Goal: Task Accomplishment & Management: Use online tool/utility

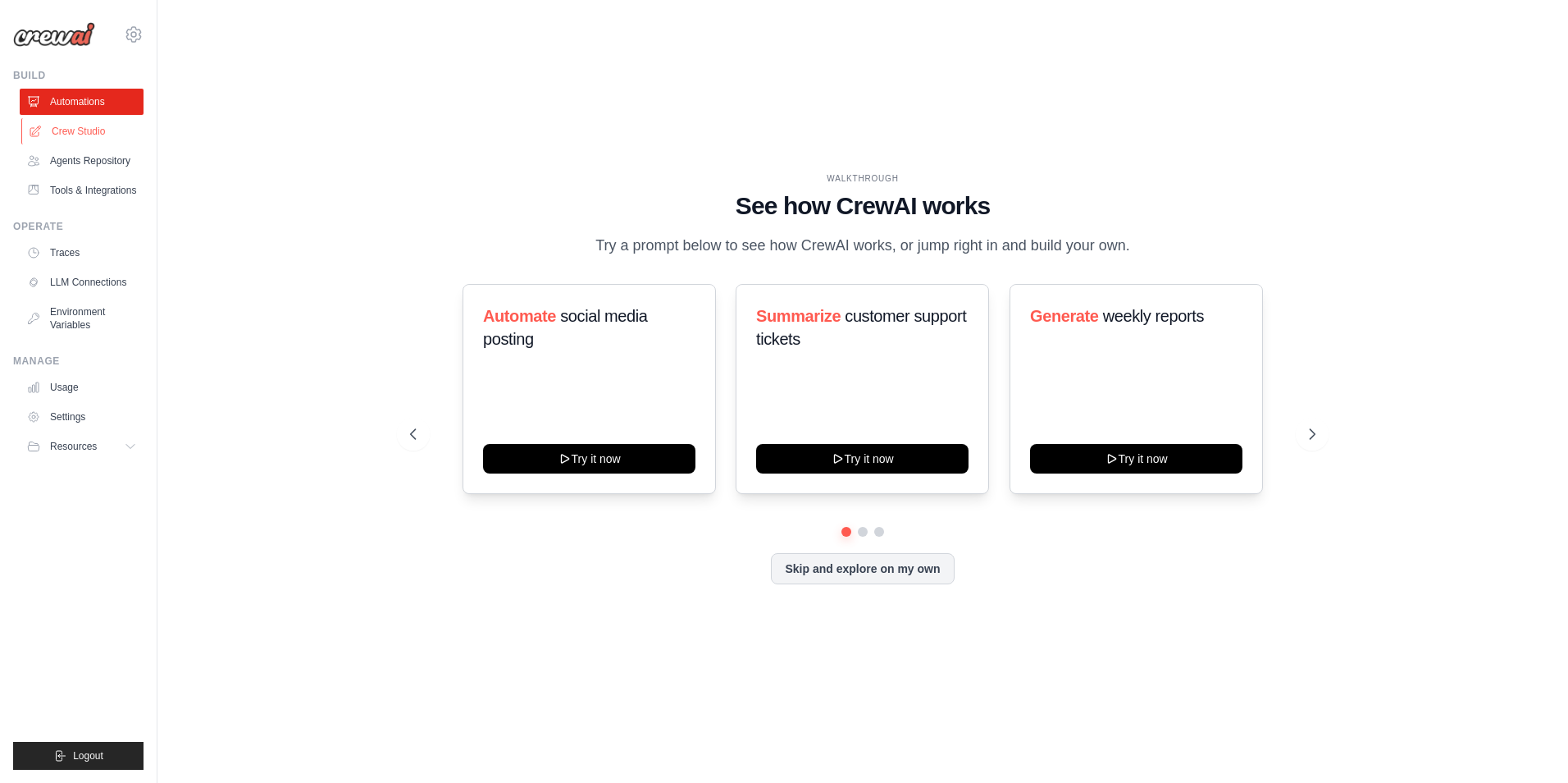
click at [67, 134] on link "Crew Studio" at bounding box center [83, 131] width 124 height 26
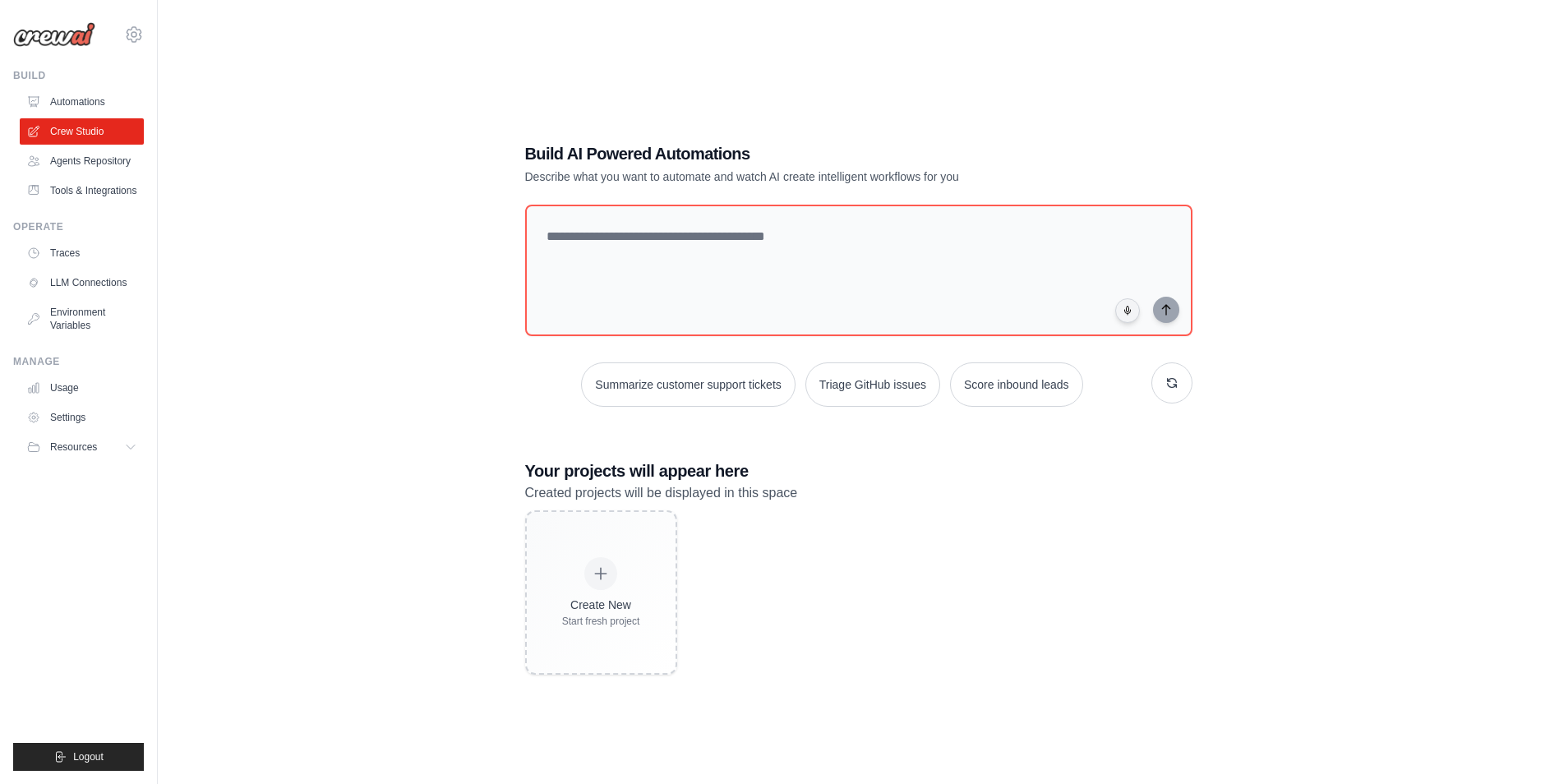
click at [403, 319] on div "Build AI Powered Automations Describe what you want to automate and watch AI cr…" at bounding box center [858, 408] width 1348 height 784
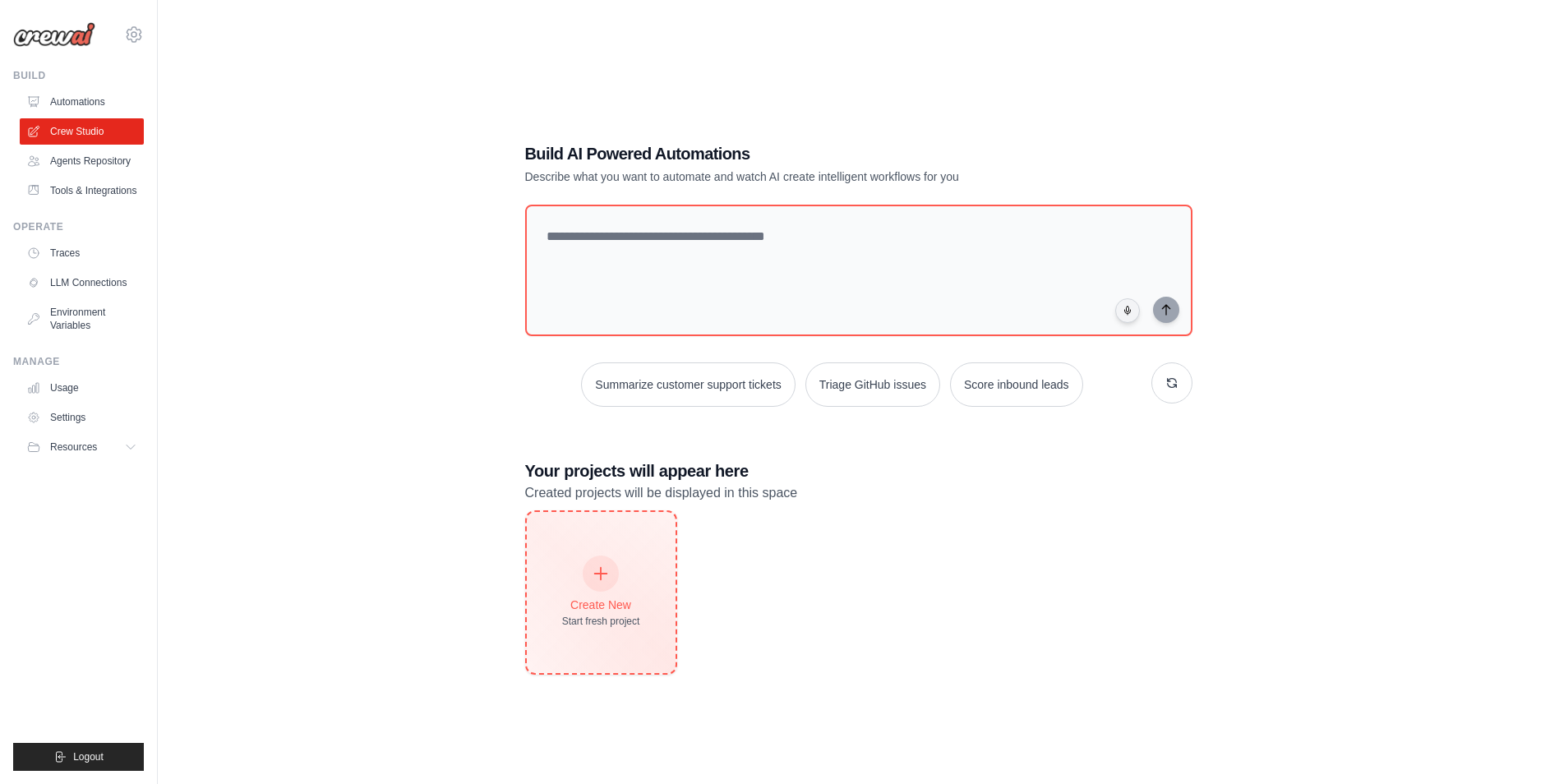
click at [601, 565] on icon at bounding box center [600, 573] width 18 height 18
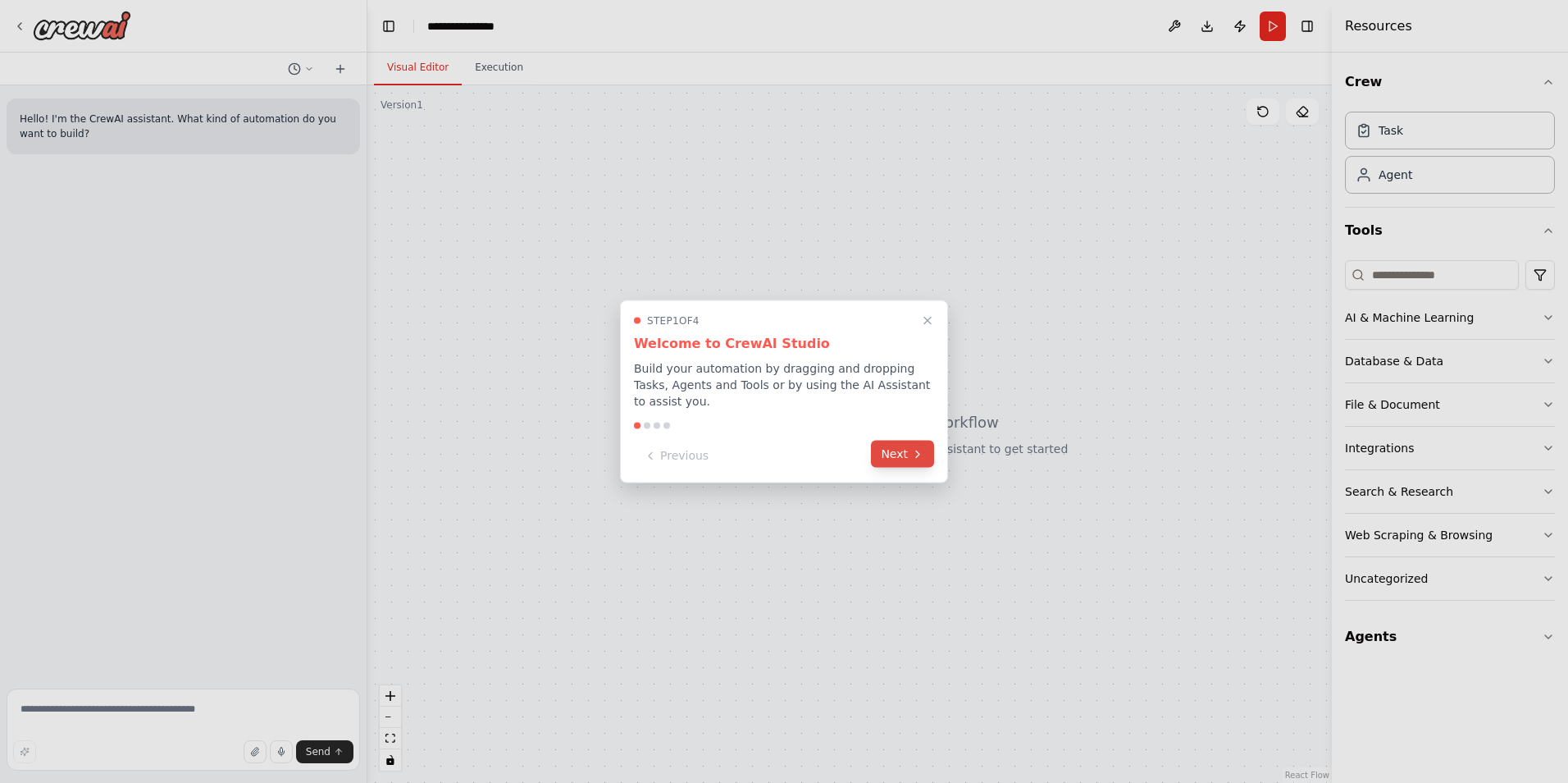
click at [894, 459] on button "Next" at bounding box center [902, 454] width 63 height 27
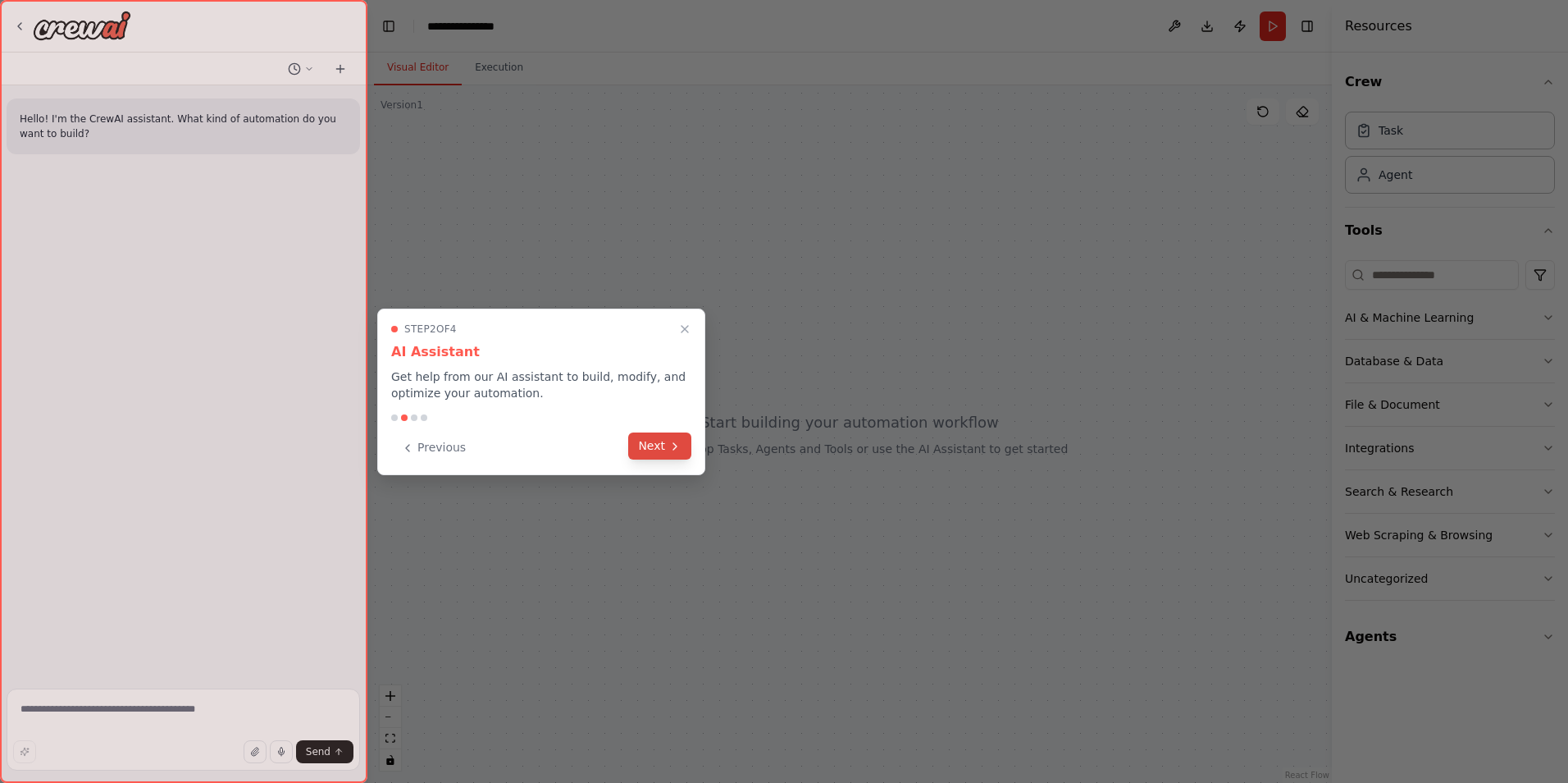
click at [660, 451] on button "Next" at bounding box center [659, 446] width 63 height 27
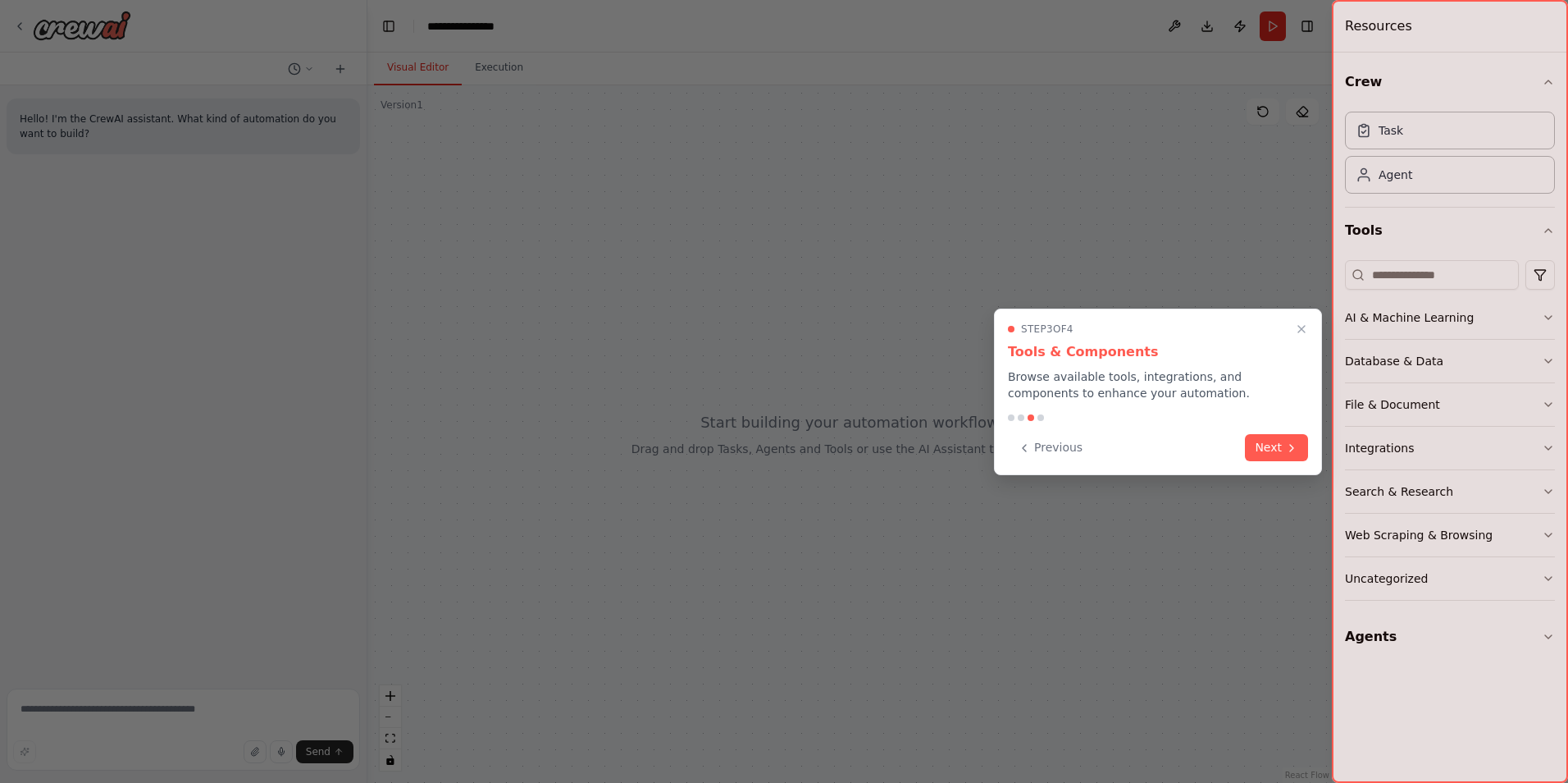
click at [660, 451] on div at bounding box center [784, 391] width 1568 height 783
click at [1259, 449] on button "Next" at bounding box center [1277, 446] width 63 height 27
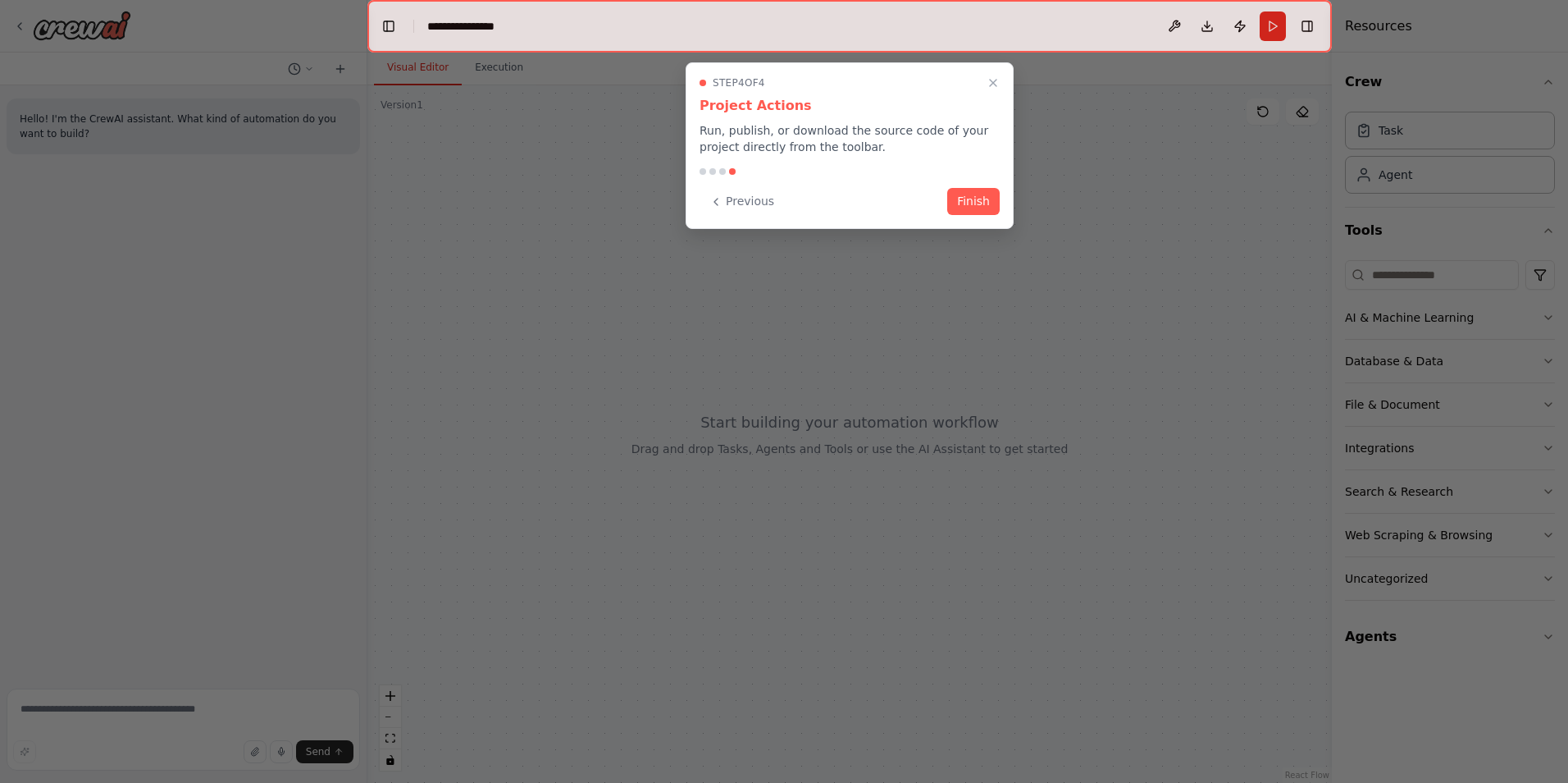
click at [967, 210] on button "Finish" at bounding box center [973, 202] width 53 height 27
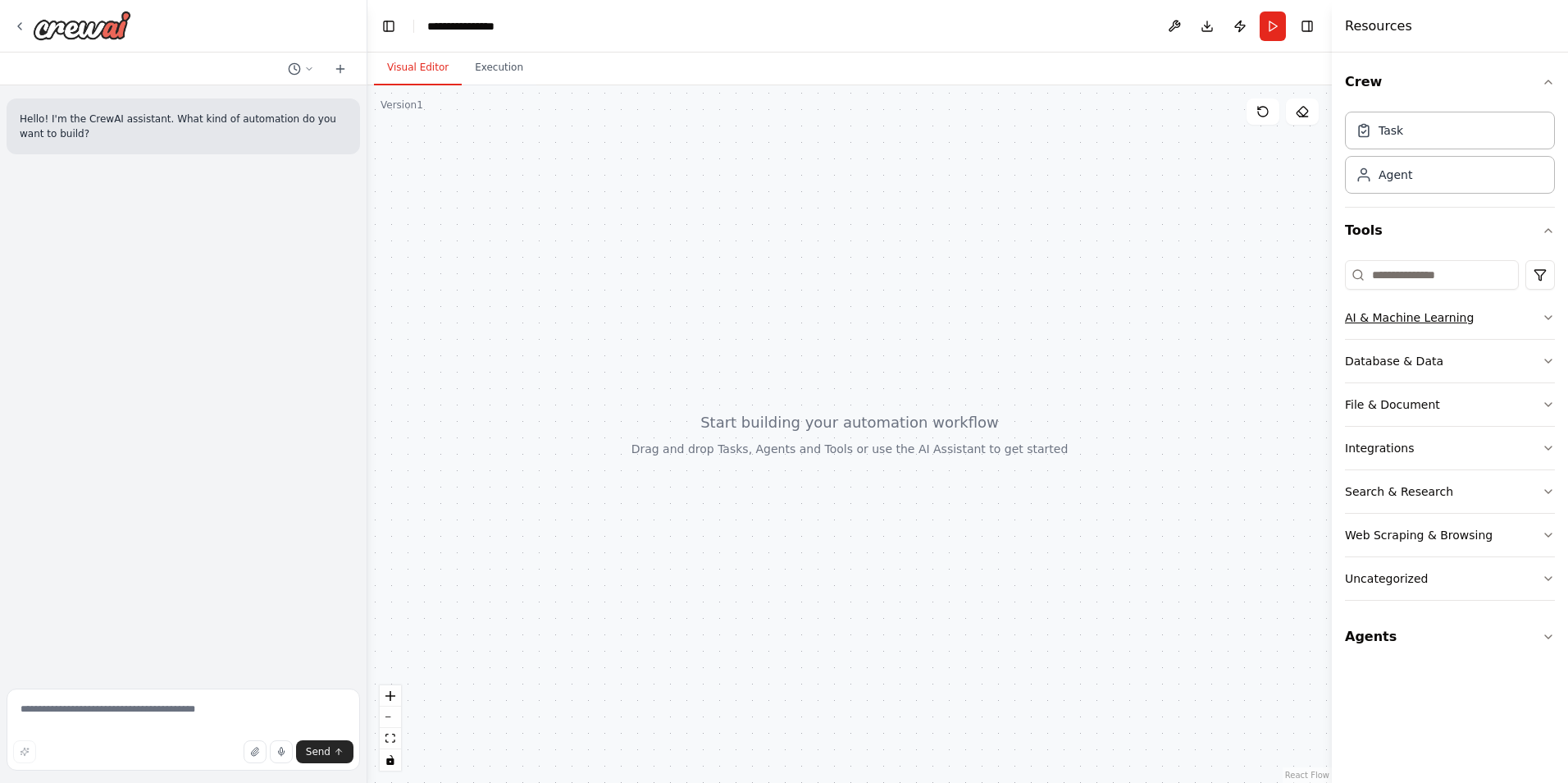
click at [1464, 314] on button "AI & Machine Learning" at bounding box center [1450, 317] width 210 height 43
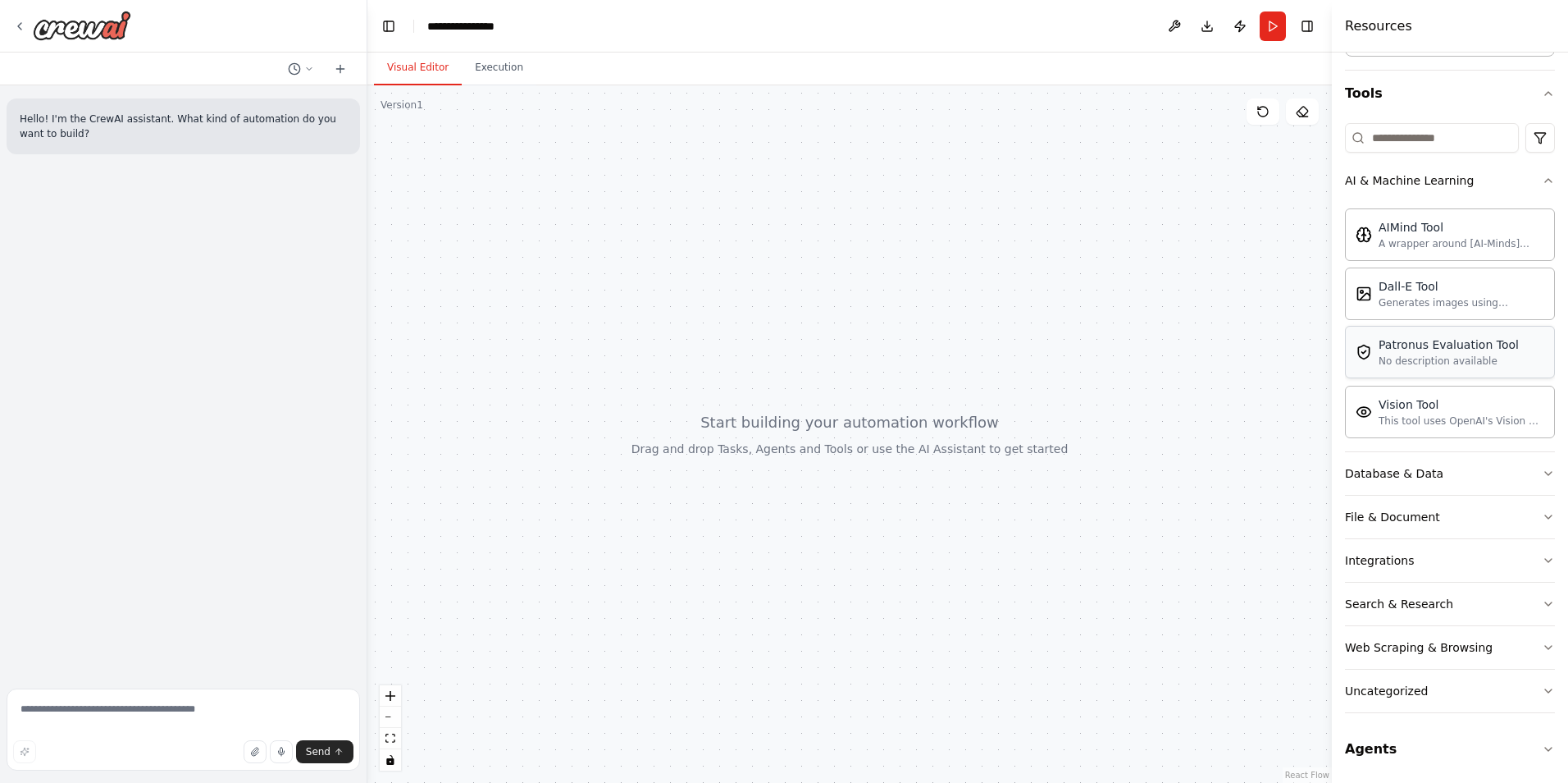
scroll to position [140, 0]
click at [1452, 642] on div "Web Scraping & Browsing" at bounding box center [1419, 644] width 147 height 16
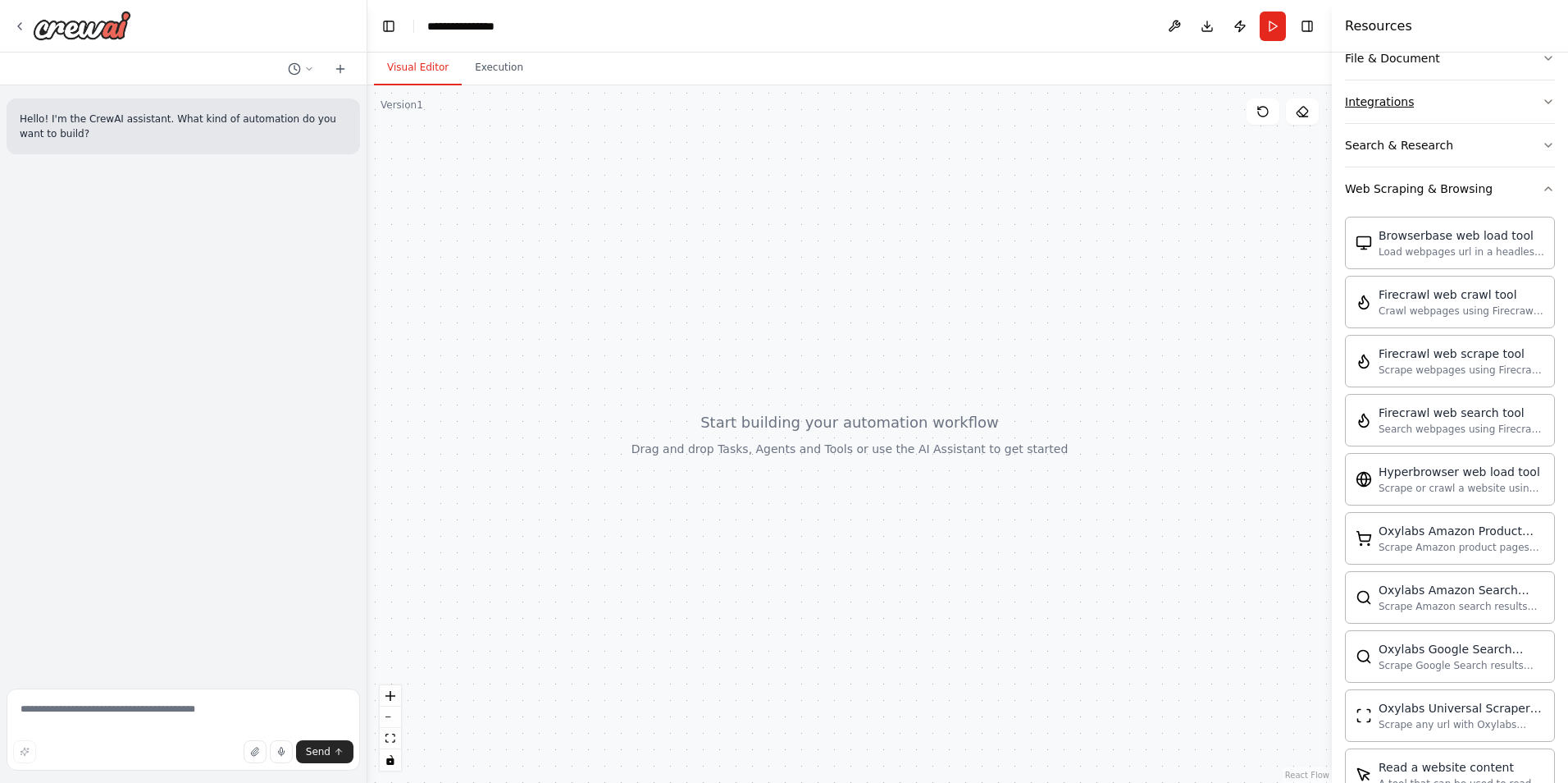
scroll to position [632, 0]
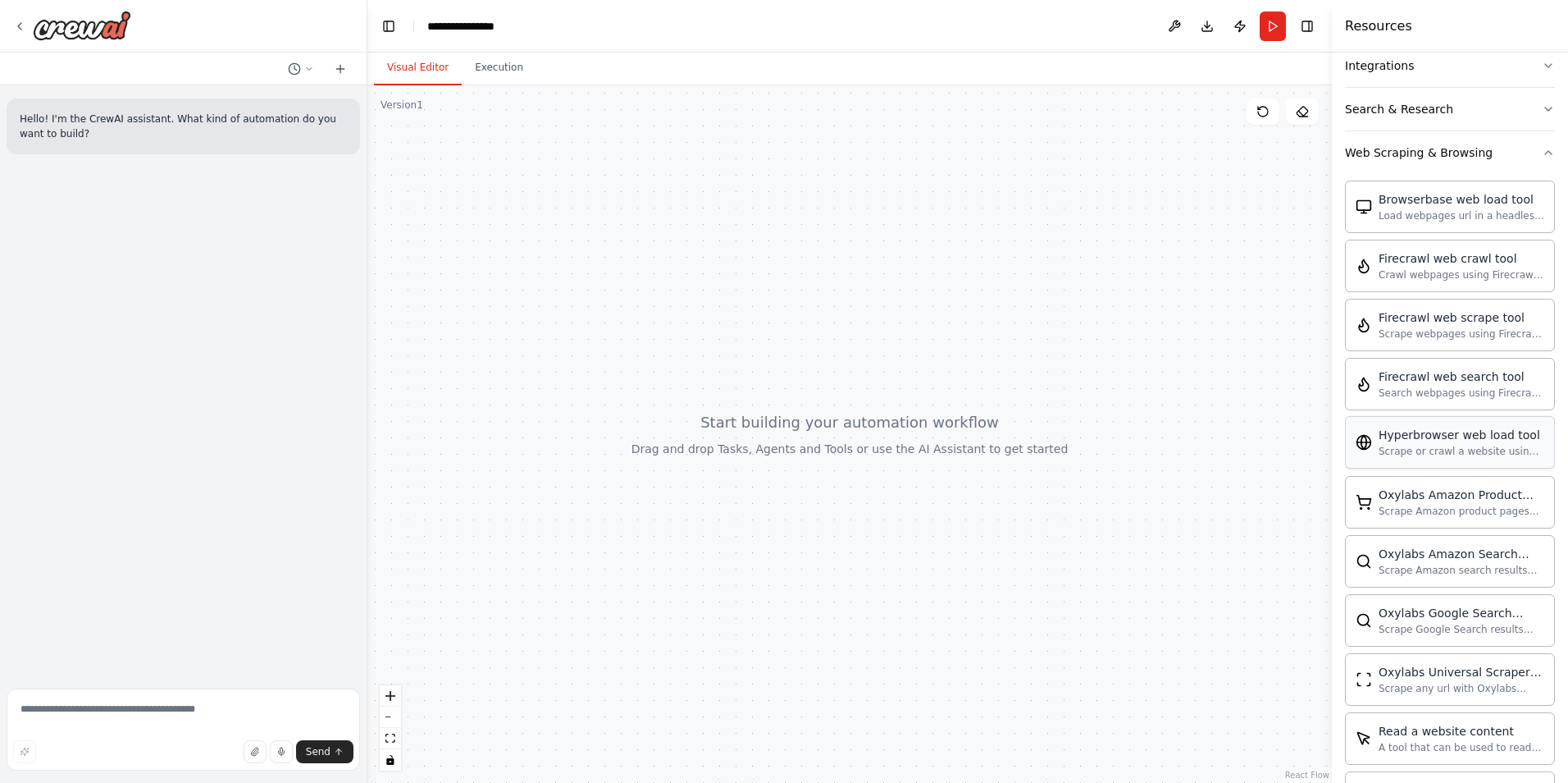
click at [1434, 447] on div "Scrape or crawl a website using Hyperbrowser and return the contents in properl…" at bounding box center [1461, 451] width 165 height 13
click at [1418, 226] on div "Browserbase web load tool Load webpages url in a headless browser using Browser…" at bounding box center [1450, 206] width 210 height 53
drag, startPoint x: 1418, startPoint y: 226, endPoint x: 1413, endPoint y: 206, distance: 20.6
click at [1413, 206] on div "Browserbase web load tool" at bounding box center [1461, 198] width 165 height 16
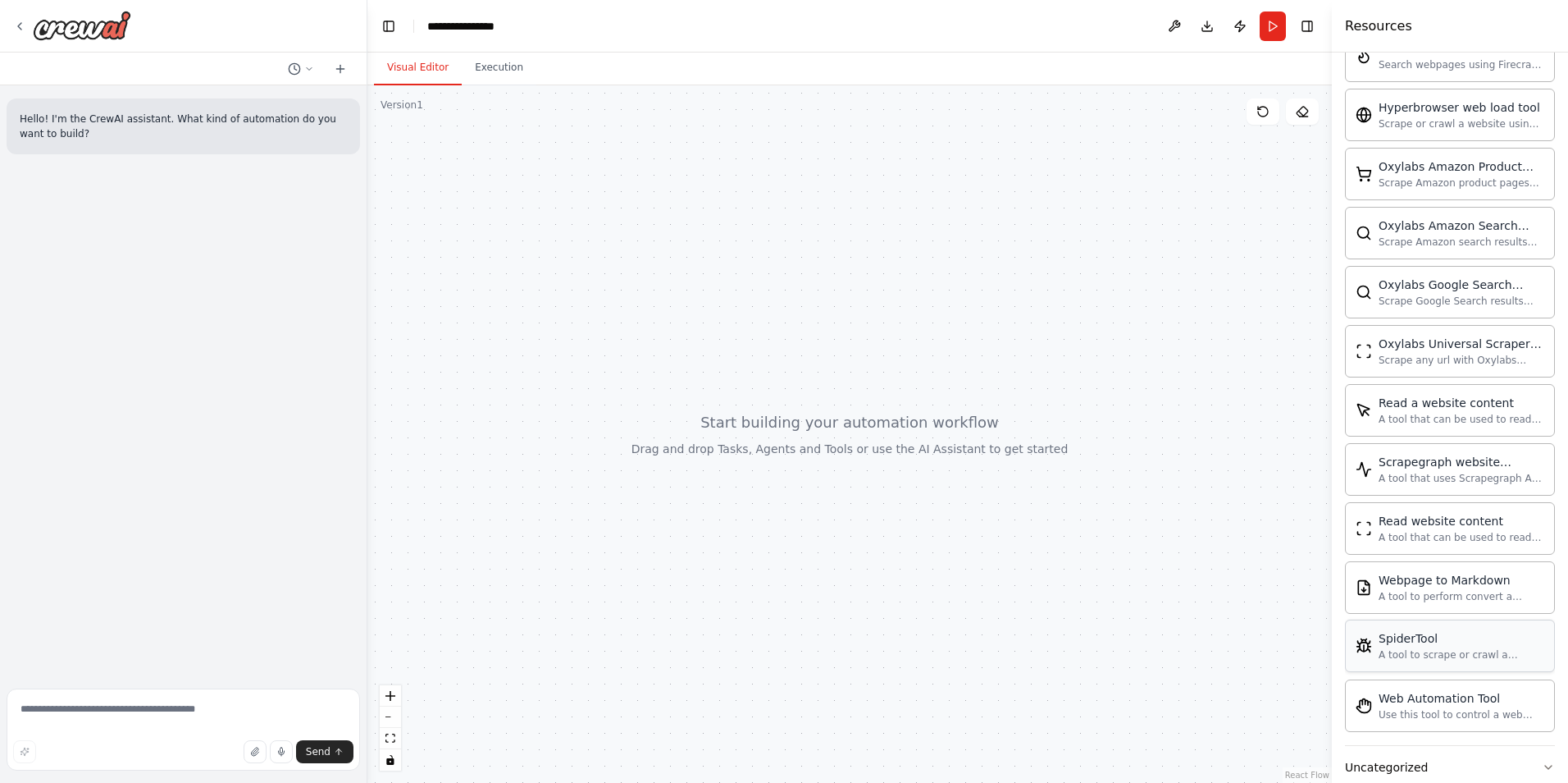
scroll to position [1039, 0]
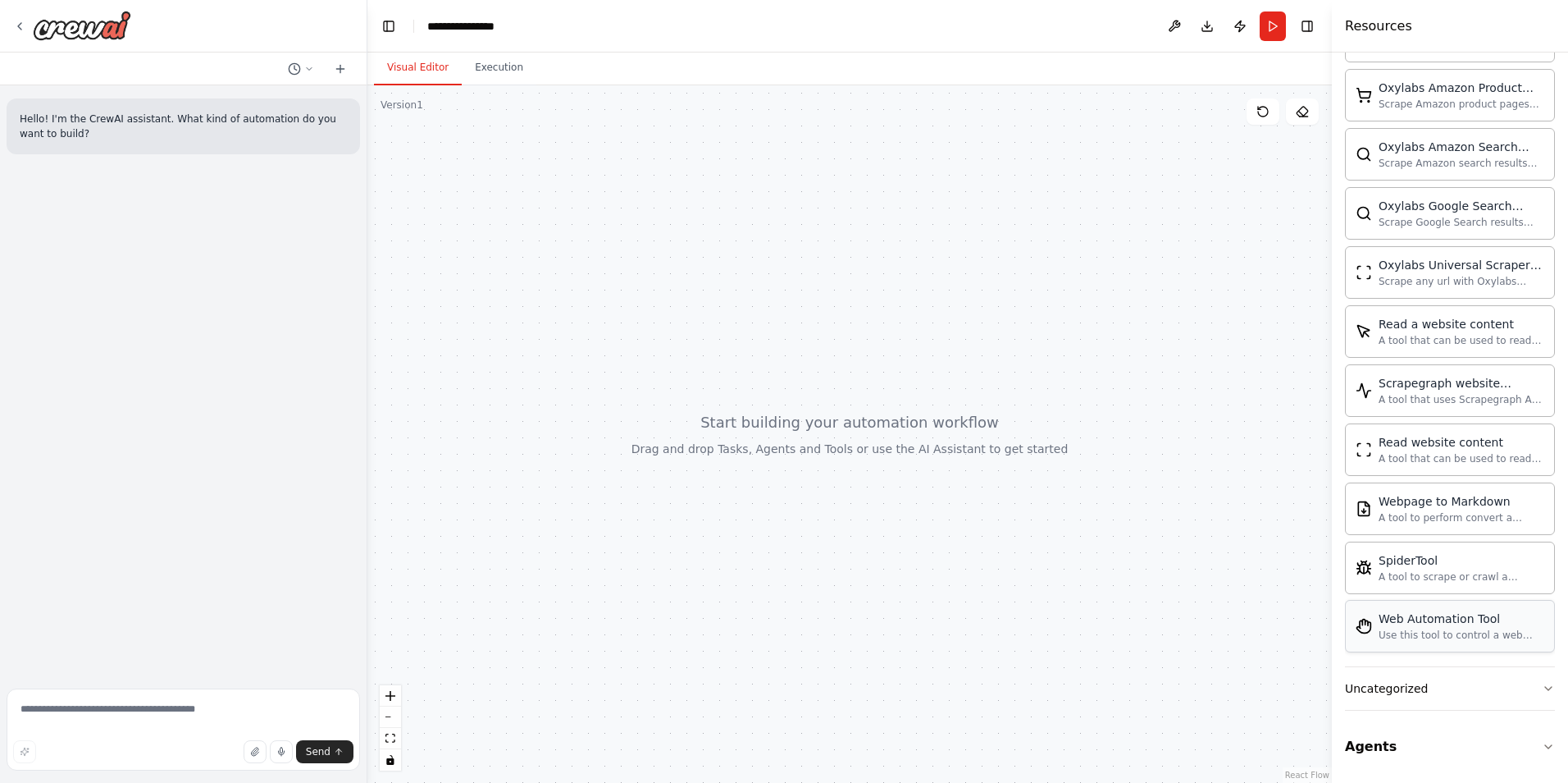
click at [1494, 640] on div "Use this tool to control a web browser and interact with websites using natural…" at bounding box center [1461, 635] width 165 height 13
drag, startPoint x: 1494, startPoint y: 640, endPoint x: 627, endPoint y: 251, distance: 950.3
click at [627, 251] on div "**********" at bounding box center [784, 391] width 1568 height 783
click at [1409, 645] on div "Web Automation Tool Use this tool to control a web browser and interact with we…" at bounding box center [1450, 625] width 210 height 53
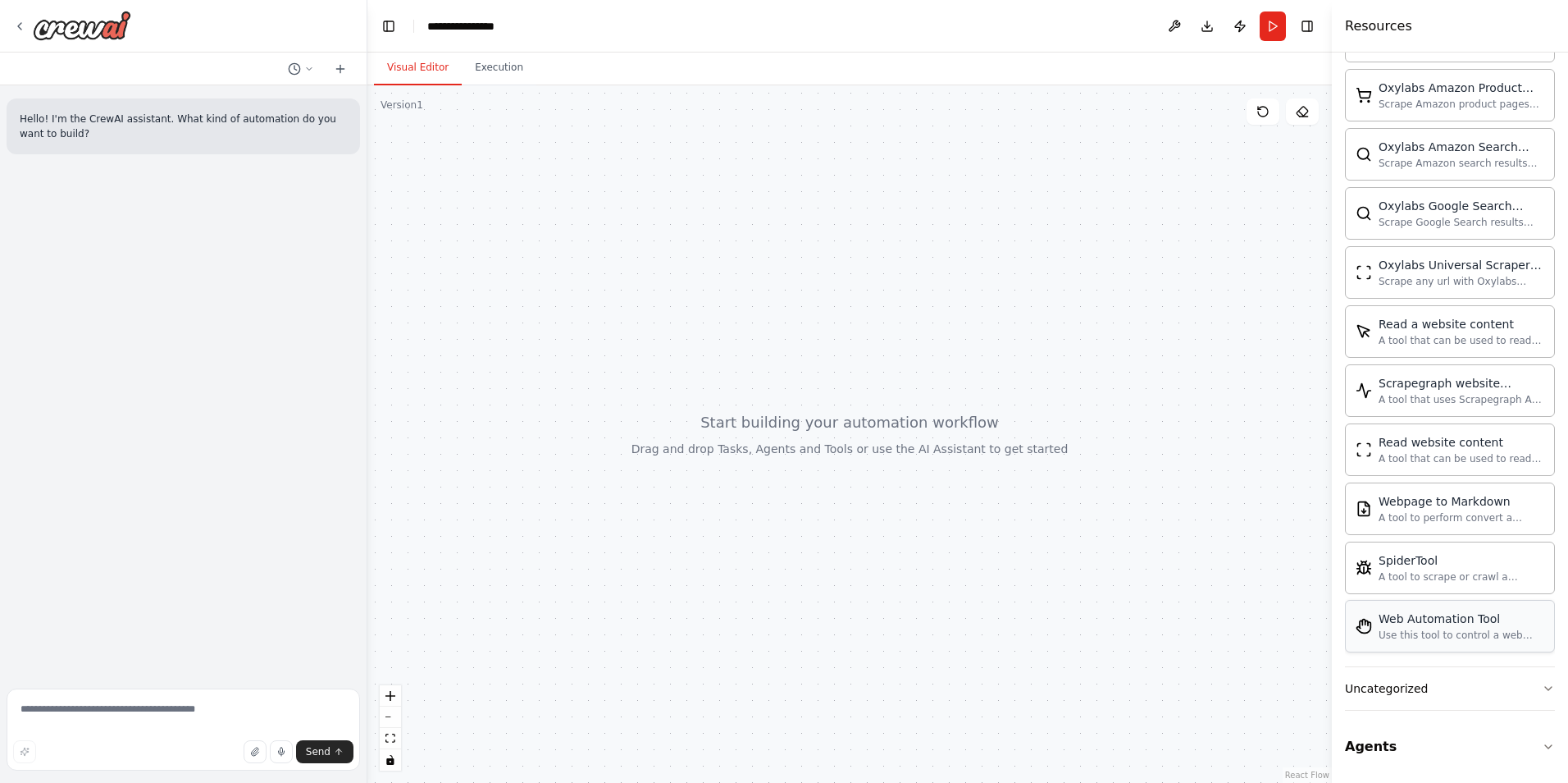
click at [1409, 645] on div "Web Automation Tool Use this tool to control a web browser and interact with we…" at bounding box center [1450, 625] width 210 height 53
drag, startPoint x: 1409, startPoint y: 645, endPoint x: 1000, endPoint y: 509, distance: 431.0
click at [1000, 510] on div "**********" at bounding box center [784, 391] width 1568 height 783
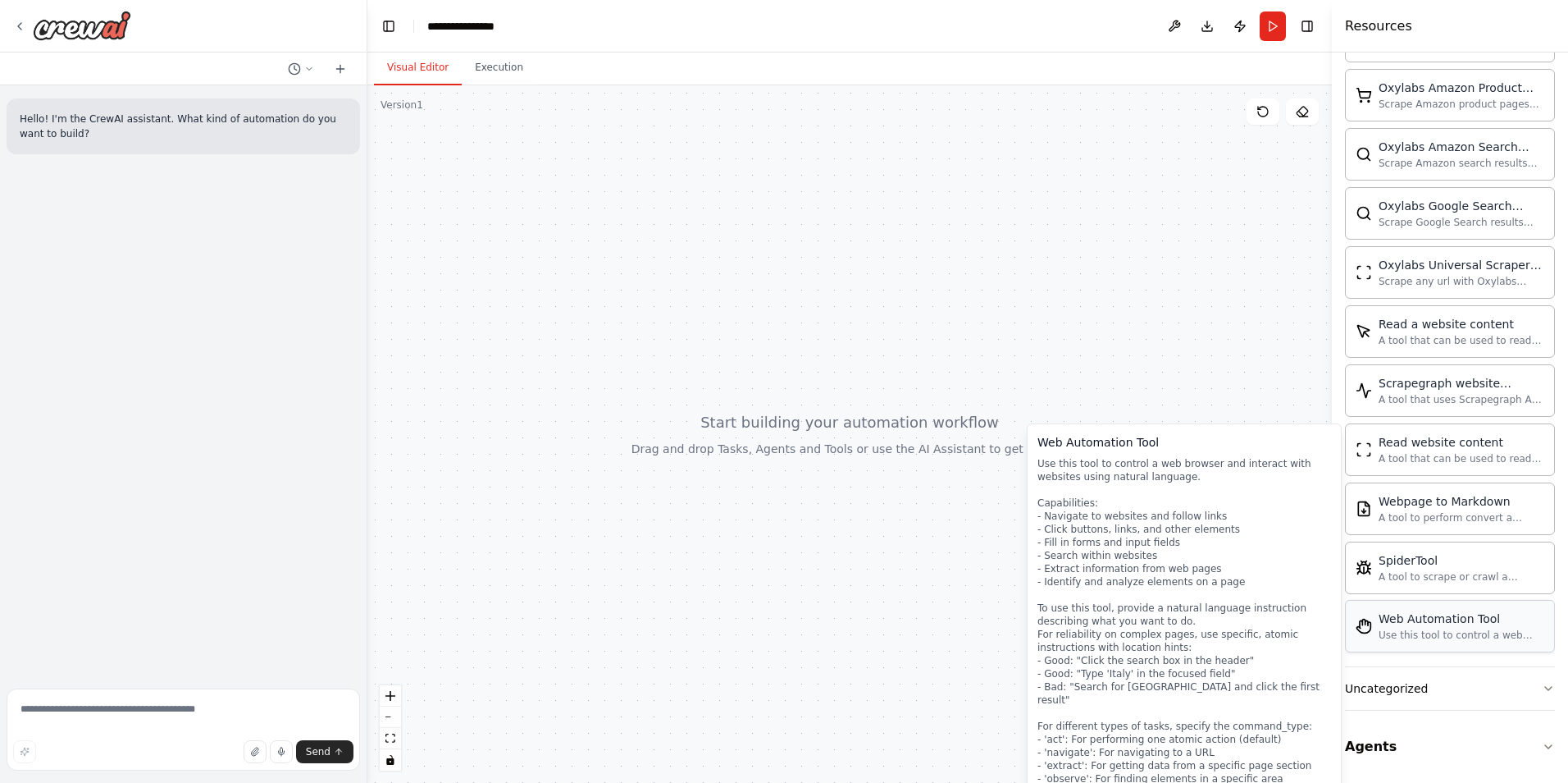
click at [1416, 647] on div "Web Automation Tool Use this tool to control a web browser and interact with we…" at bounding box center [1450, 625] width 210 height 53
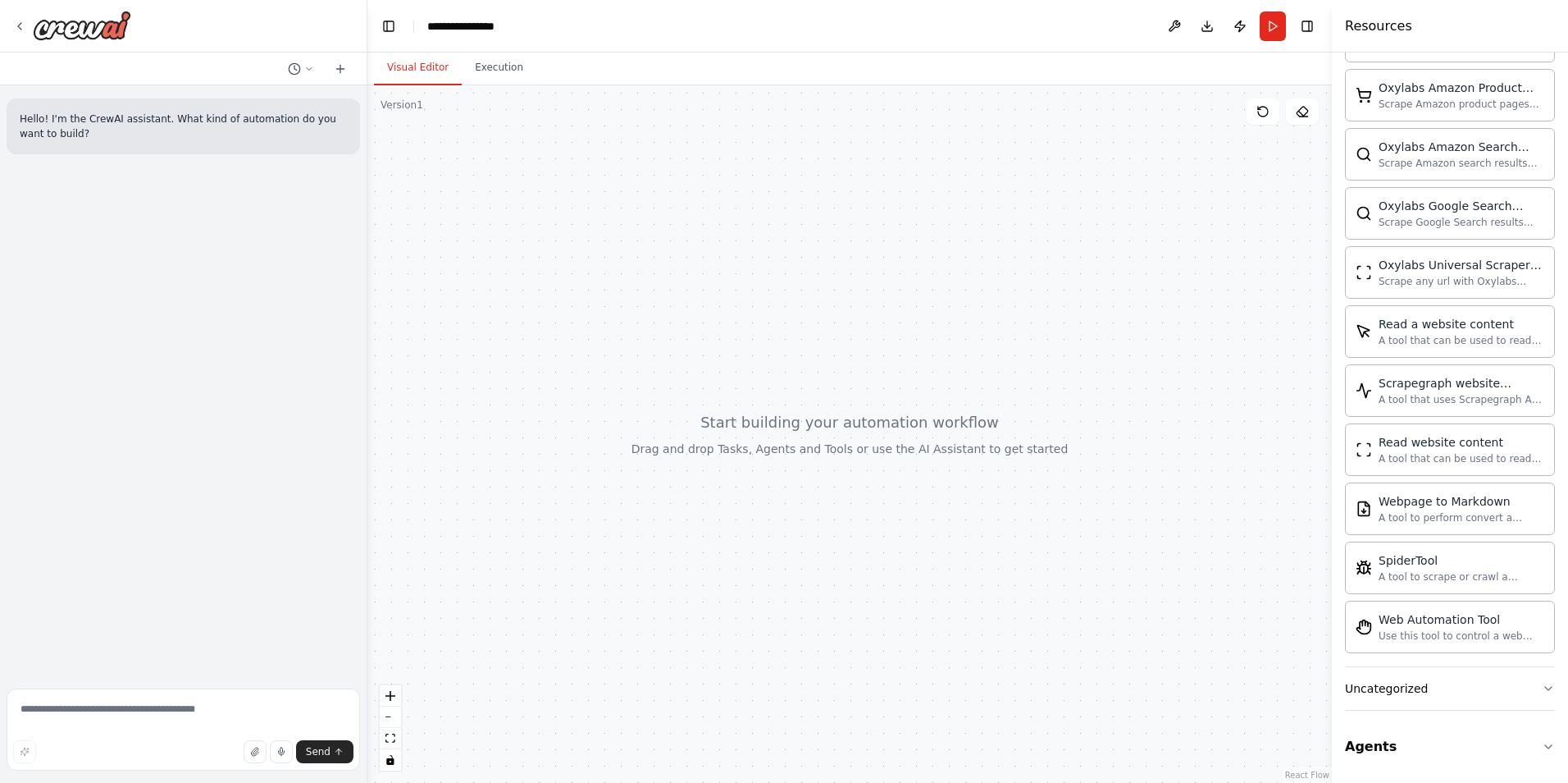
click at [400, 125] on div at bounding box center [848, 434] width 964 height 698
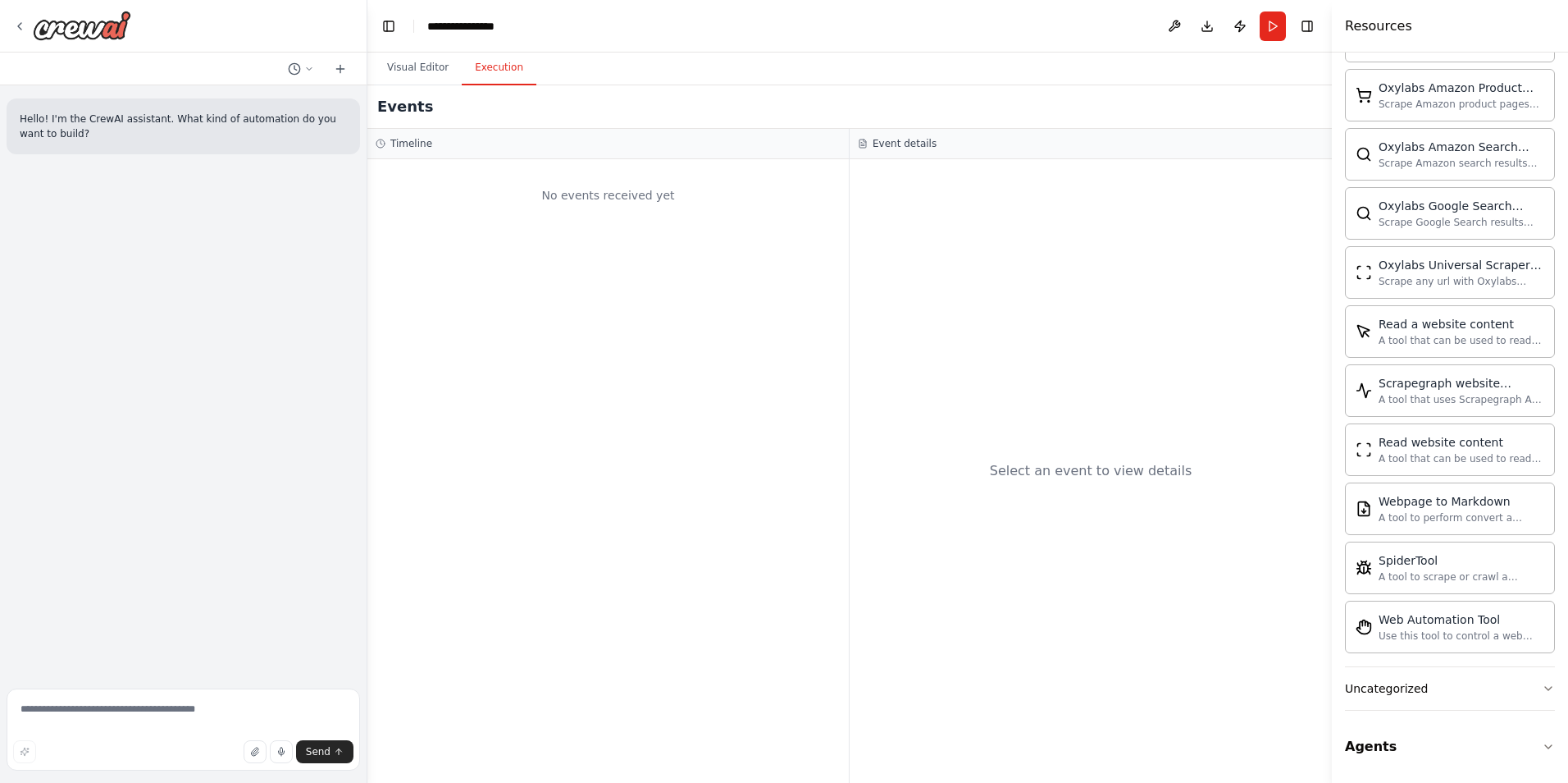
click at [478, 80] on button "Execution" at bounding box center [499, 68] width 75 height 34
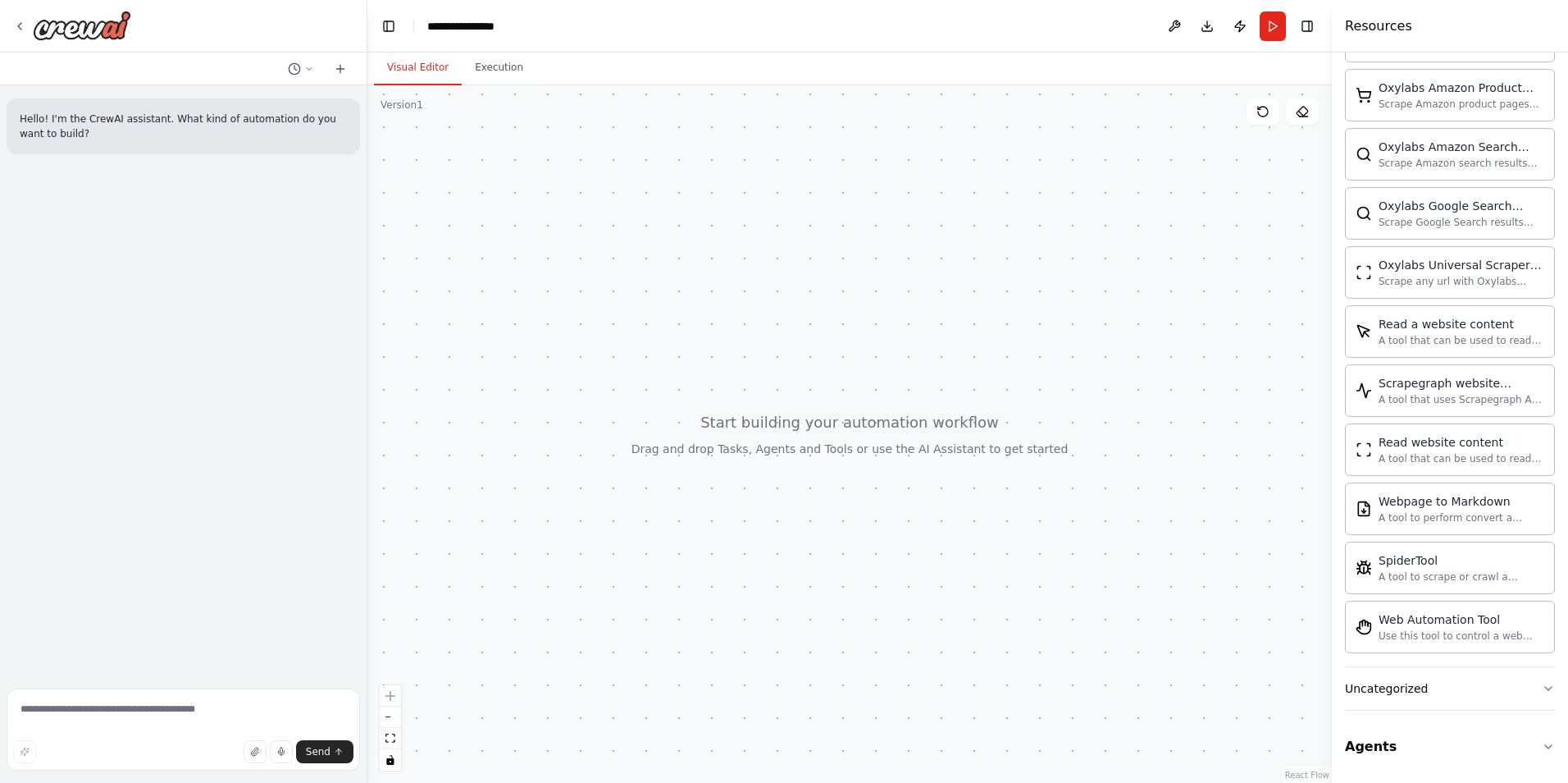
click at [422, 71] on button "Visual Editor" at bounding box center [418, 68] width 88 height 34
click at [507, 206] on div at bounding box center [848, 434] width 964 height 698
click at [348, 73] on button at bounding box center [339, 69] width 26 height 20
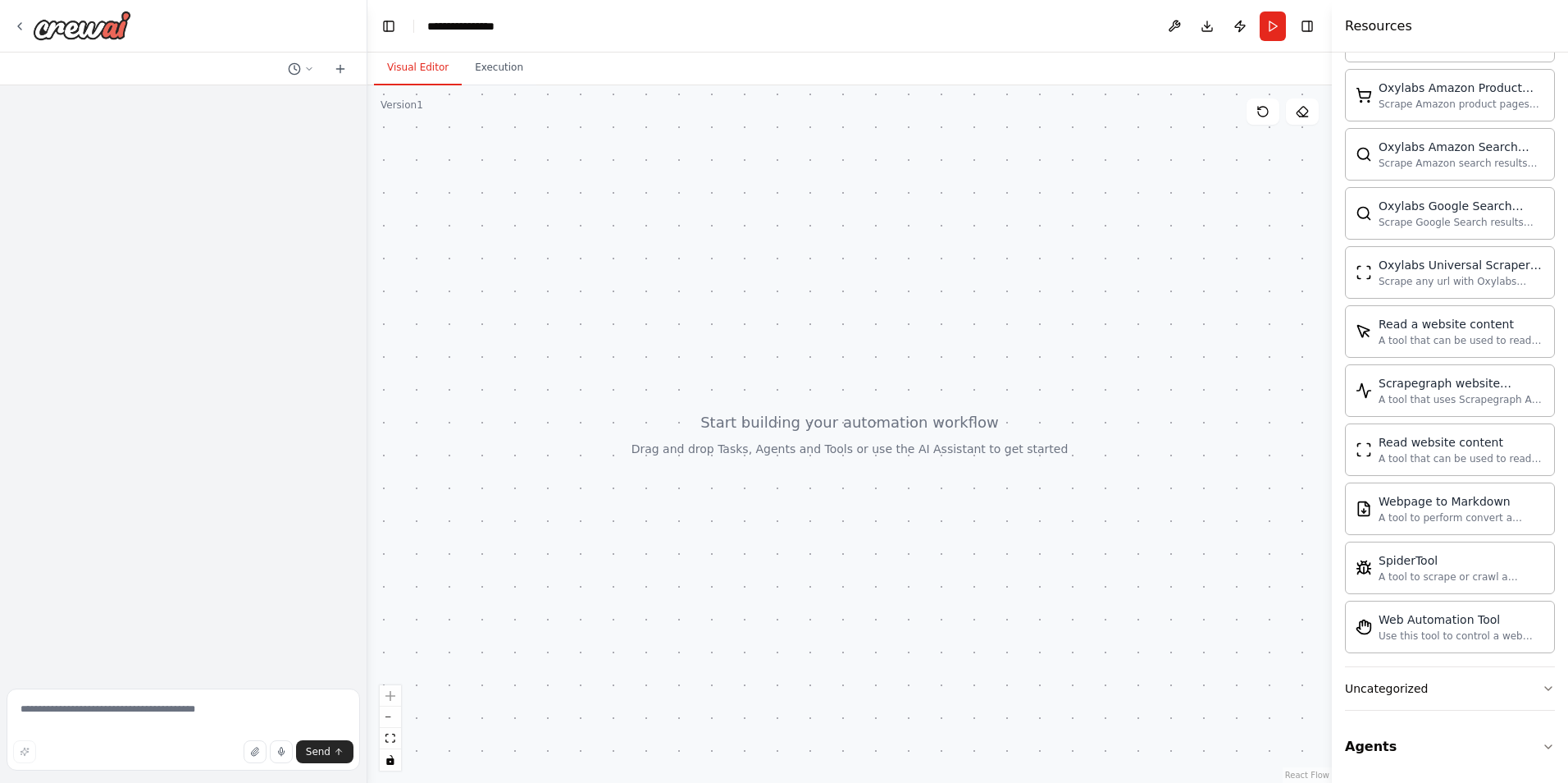
click at [345, 87] on div at bounding box center [183, 383] width 367 height 597
click at [341, 70] on icon at bounding box center [340, 69] width 13 height 13
click at [343, 67] on icon at bounding box center [340, 69] width 13 height 13
click at [302, 72] on button at bounding box center [300, 69] width 39 height 20
click at [281, 282] on div at bounding box center [183, 391] width 367 height 783
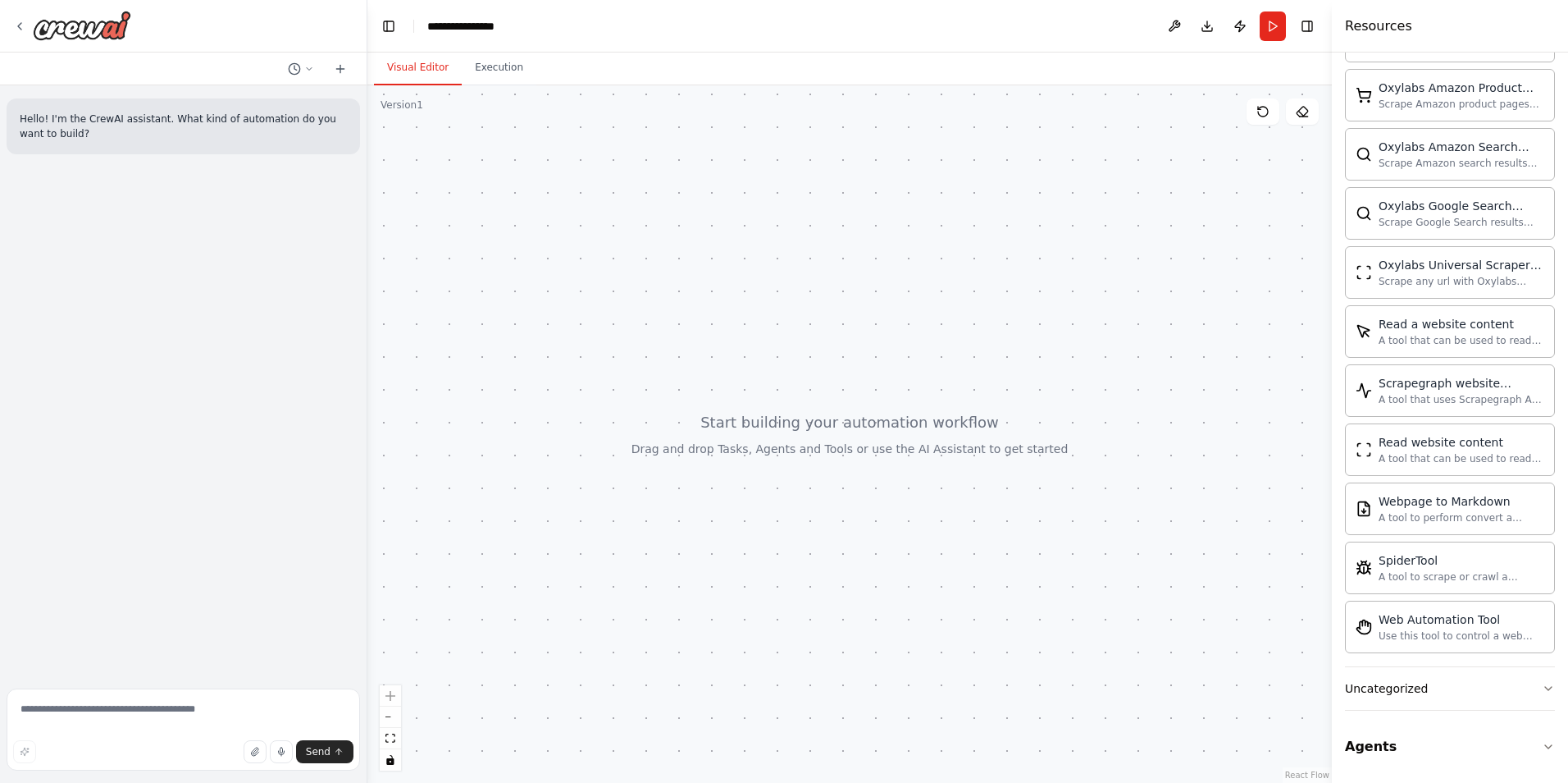
click at [599, 559] on div at bounding box center [848, 434] width 964 height 698
click at [1171, 26] on button at bounding box center [1173, 26] width 26 height 30
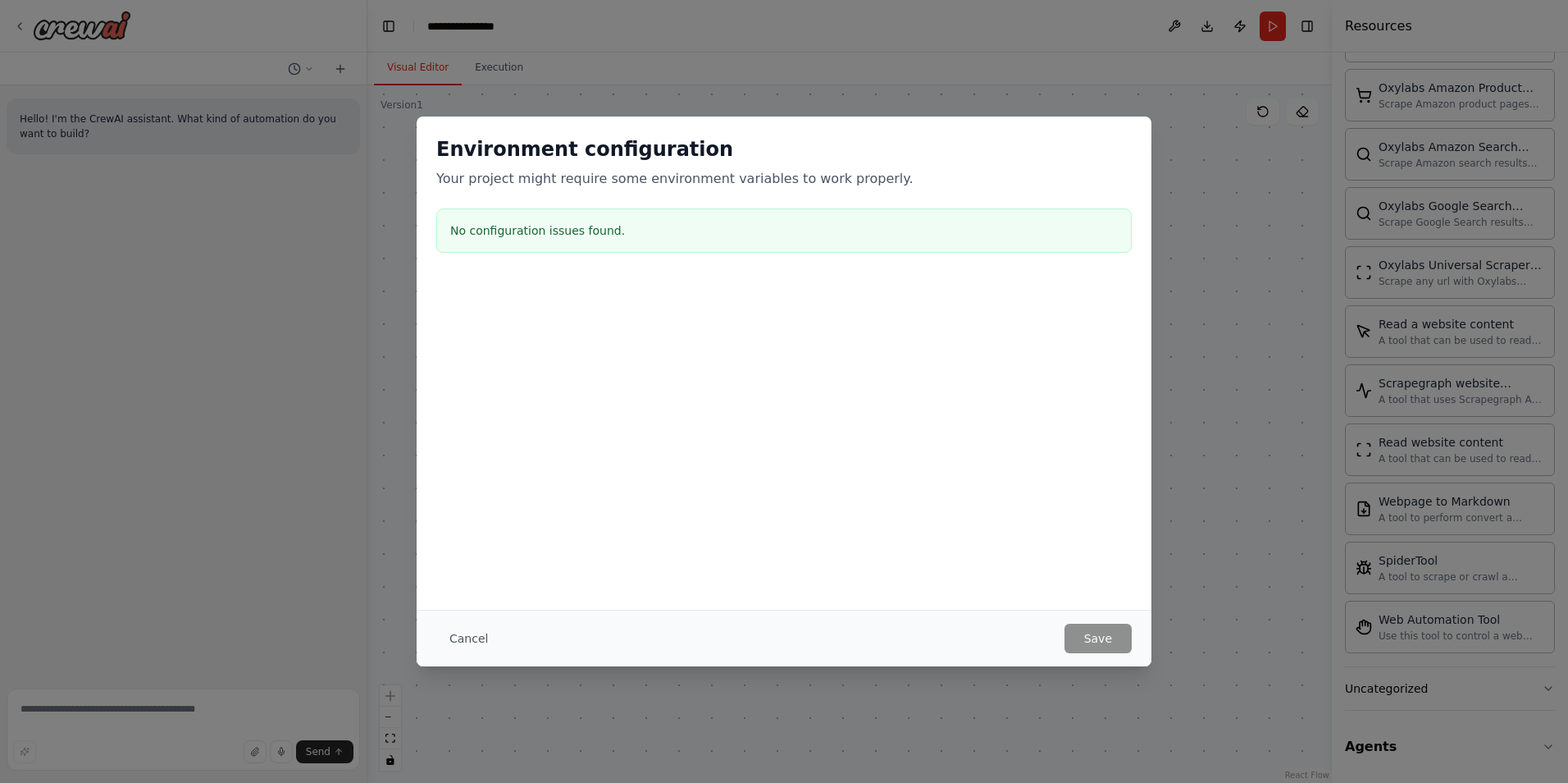
click at [488, 223] on h3 "No configuration issues found." at bounding box center [784, 230] width 668 height 16
click at [1185, 168] on div "Environment configuration Your project might require some environment variables…" at bounding box center [784, 391] width 1568 height 783
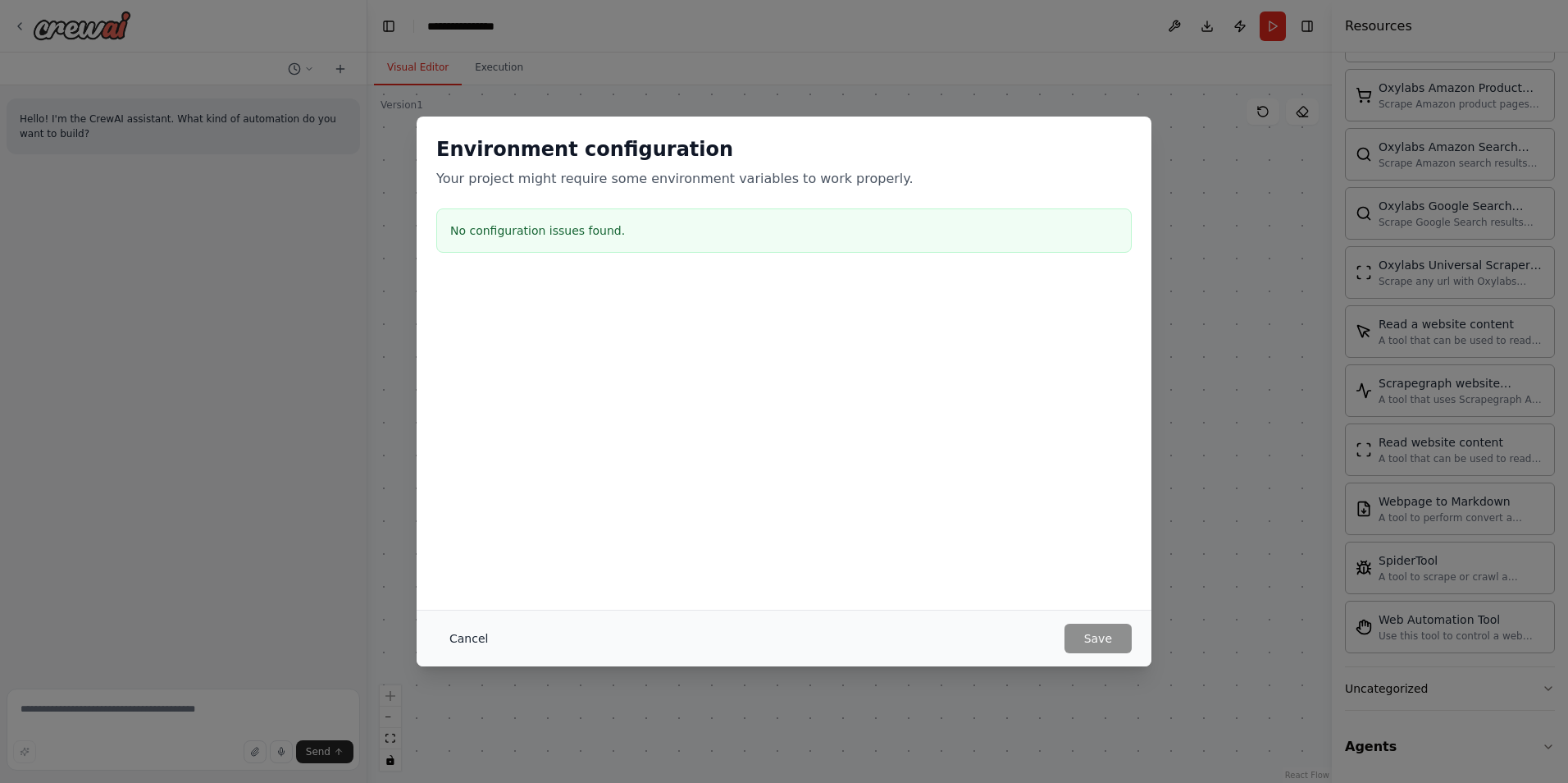
click at [472, 641] on button "Cancel" at bounding box center [469, 638] width 65 height 30
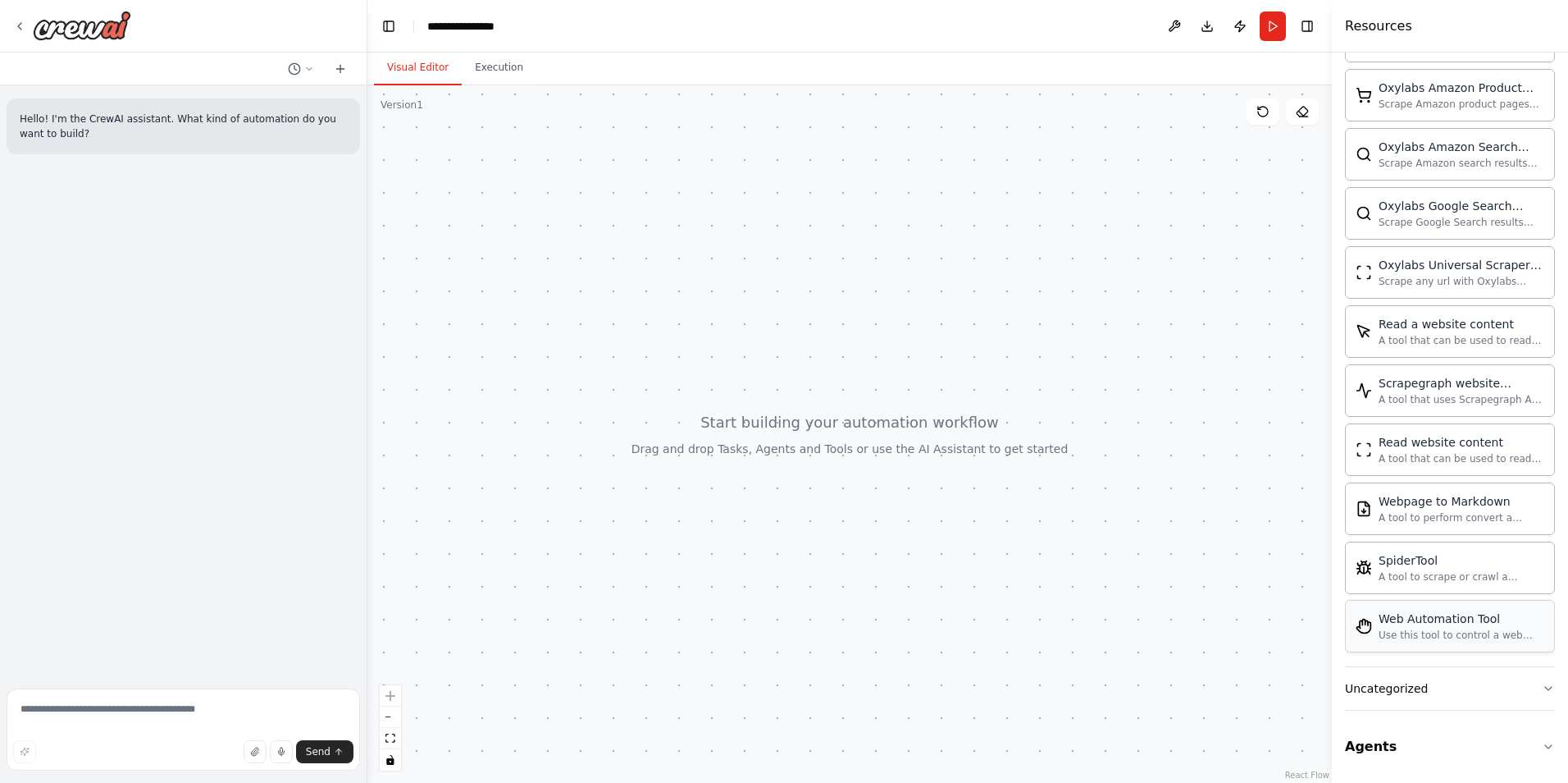
click at [1403, 628] on div "Use this tool to control a web browser and interact with websites using natural…" at bounding box center [1461, 635] width 165 height 13
drag, startPoint x: 1403, startPoint y: 628, endPoint x: 1331, endPoint y: 535, distance: 117.6
click at [615, 430] on div "**********" at bounding box center [784, 391] width 1568 height 783
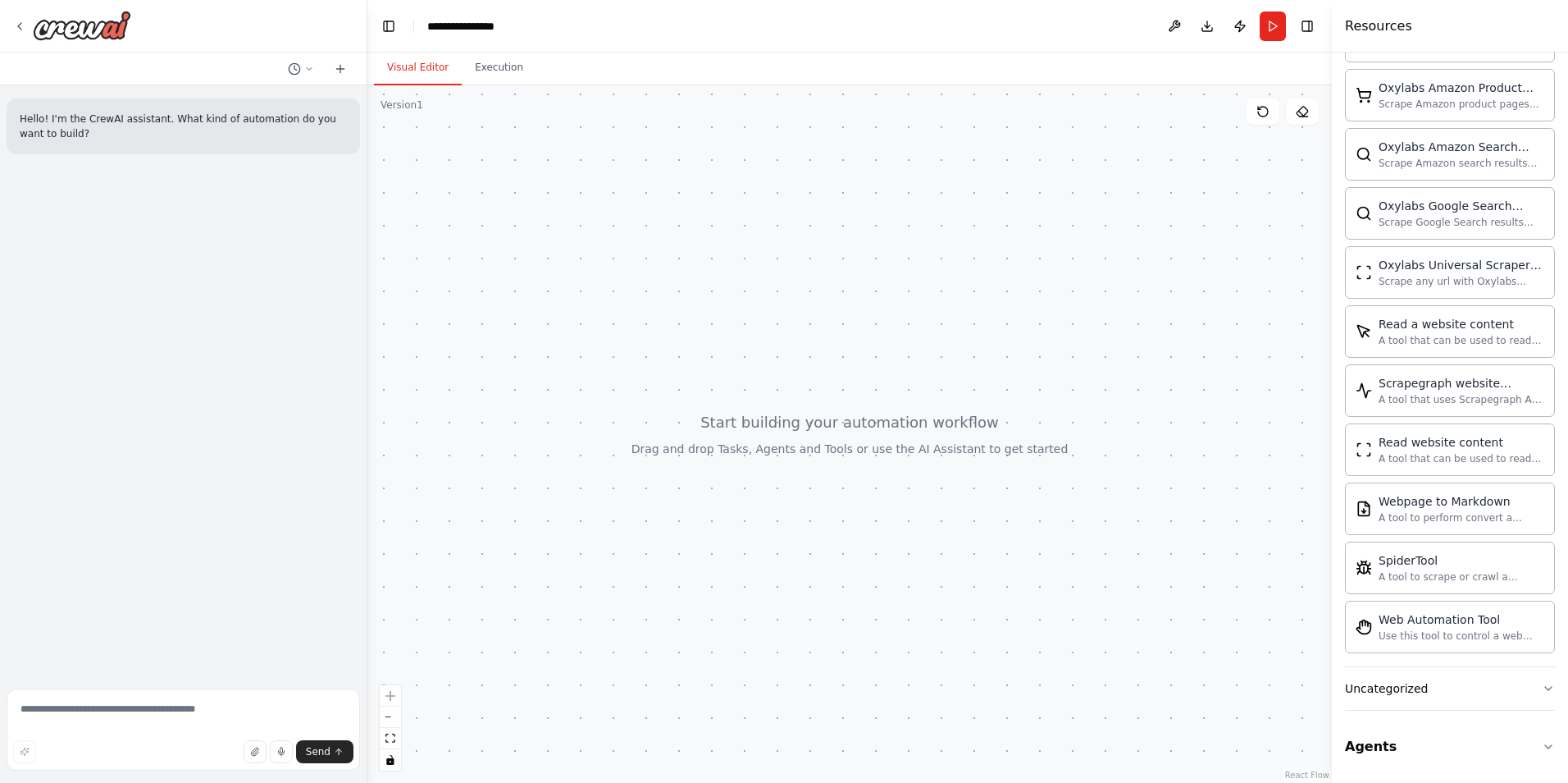
click at [789, 529] on div at bounding box center [848, 434] width 964 height 698
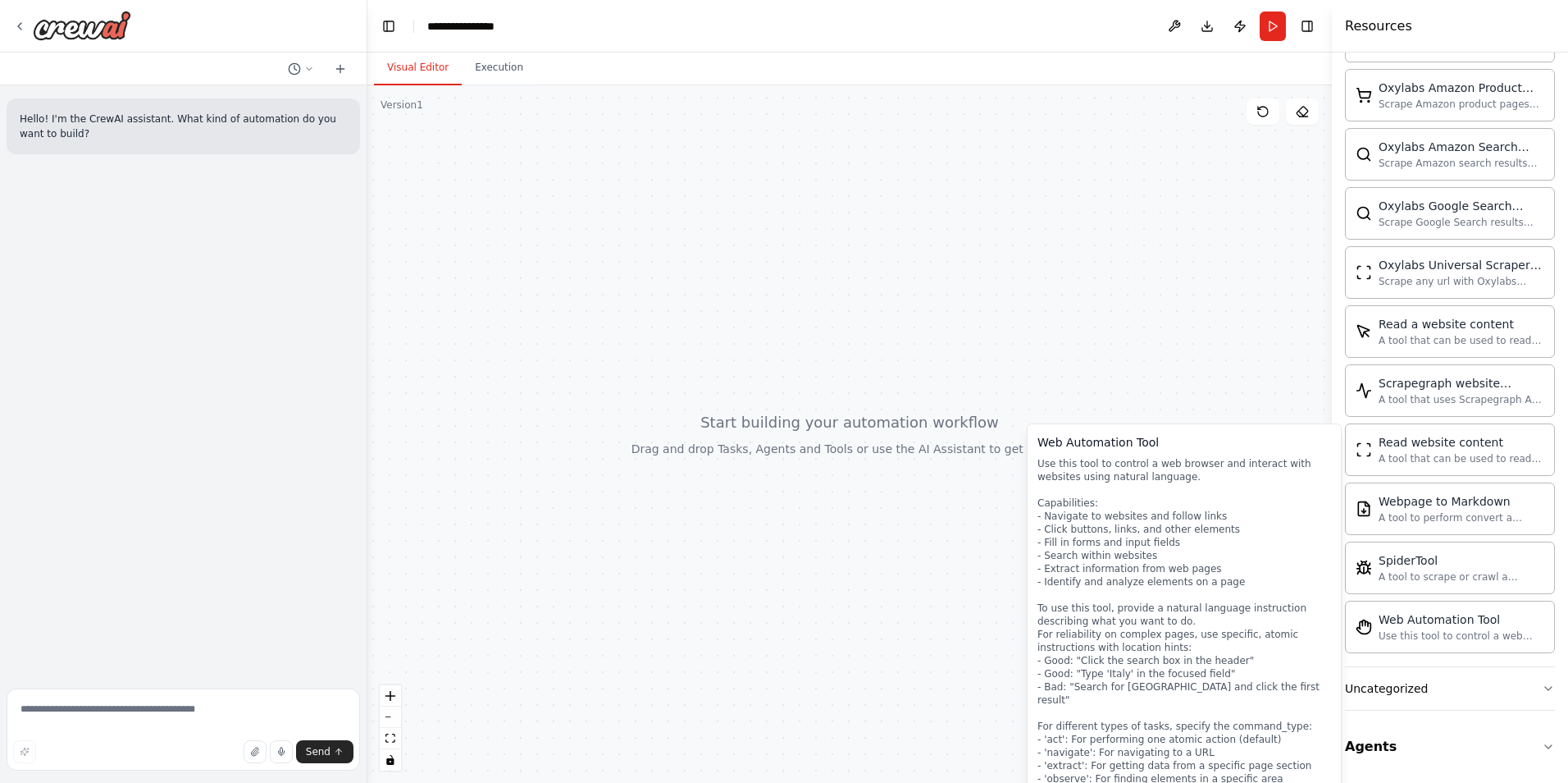
click at [735, 407] on div at bounding box center [848, 434] width 964 height 698
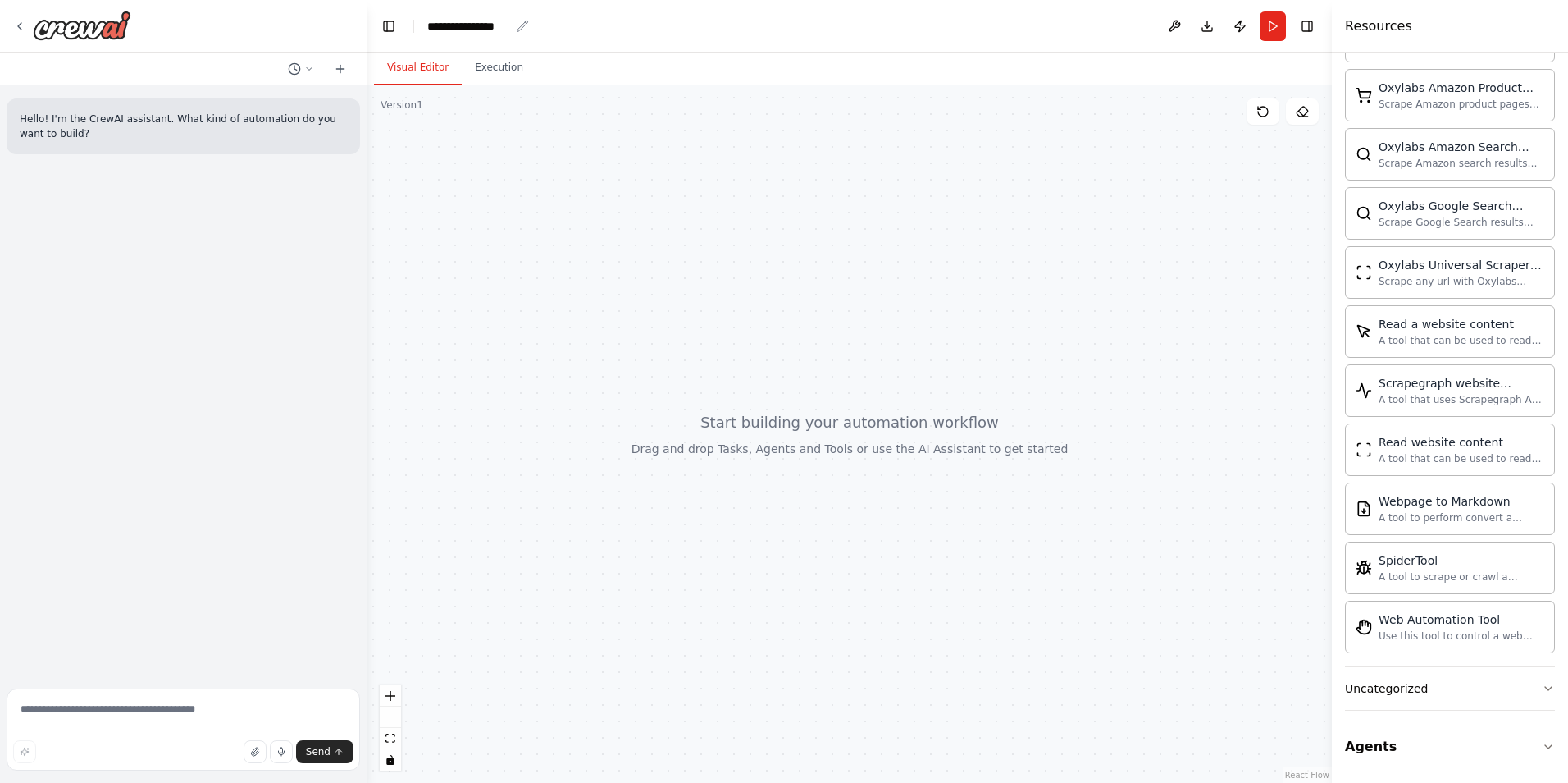
click at [448, 22] on div "**********" at bounding box center [468, 26] width 82 height 16
click at [448, 22] on div "**********" at bounding box center [488, 26] width 123 height 16
click at [453, 22] on div "**********" at bounding box center [488, 26] width 123 height 16
click at [518, 16] on header "**********" at bounding box center [848, 26] width 964 height 53
click at [523, 30] on icon "breadcrumb" at bounding box center [523, 27] width 13 height 13
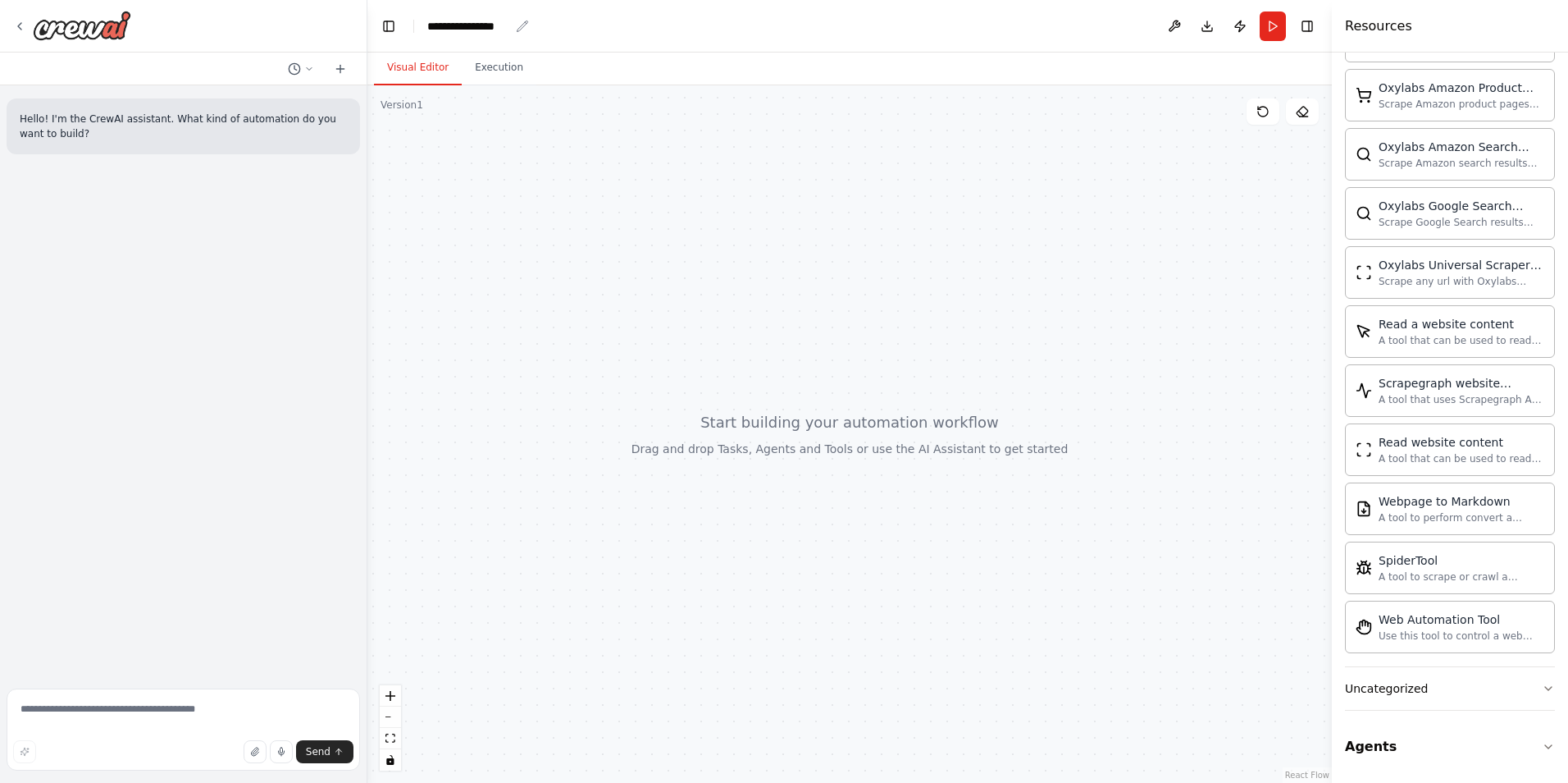
click at [495, 27] on div "**********" at bounding box center [468, 26] width 82 height 16
click at [495, 27] on div "**********" at bounding box center [488, 26] width 123 height 16
click at [670, 248] on div at bounding box center [848, 434] width 964 height 698
click at [387, 32] on button "Toggle Left Sidebar" at bounding box center [389, 26] width 23 height 23
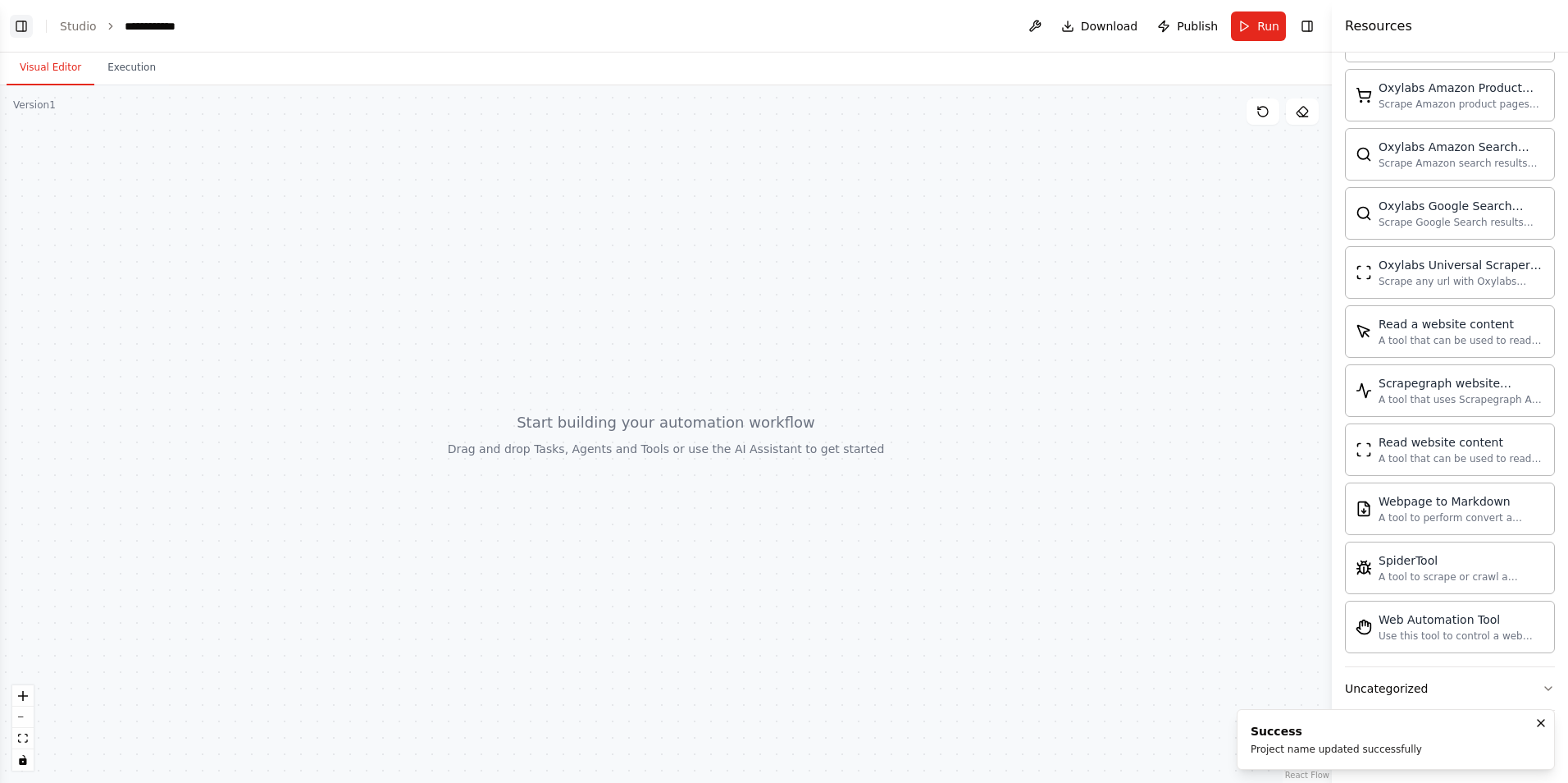
click at [22, 31] on button "Toggle Left Sidebar" at bounding box center [21, 26] width 23 height 23
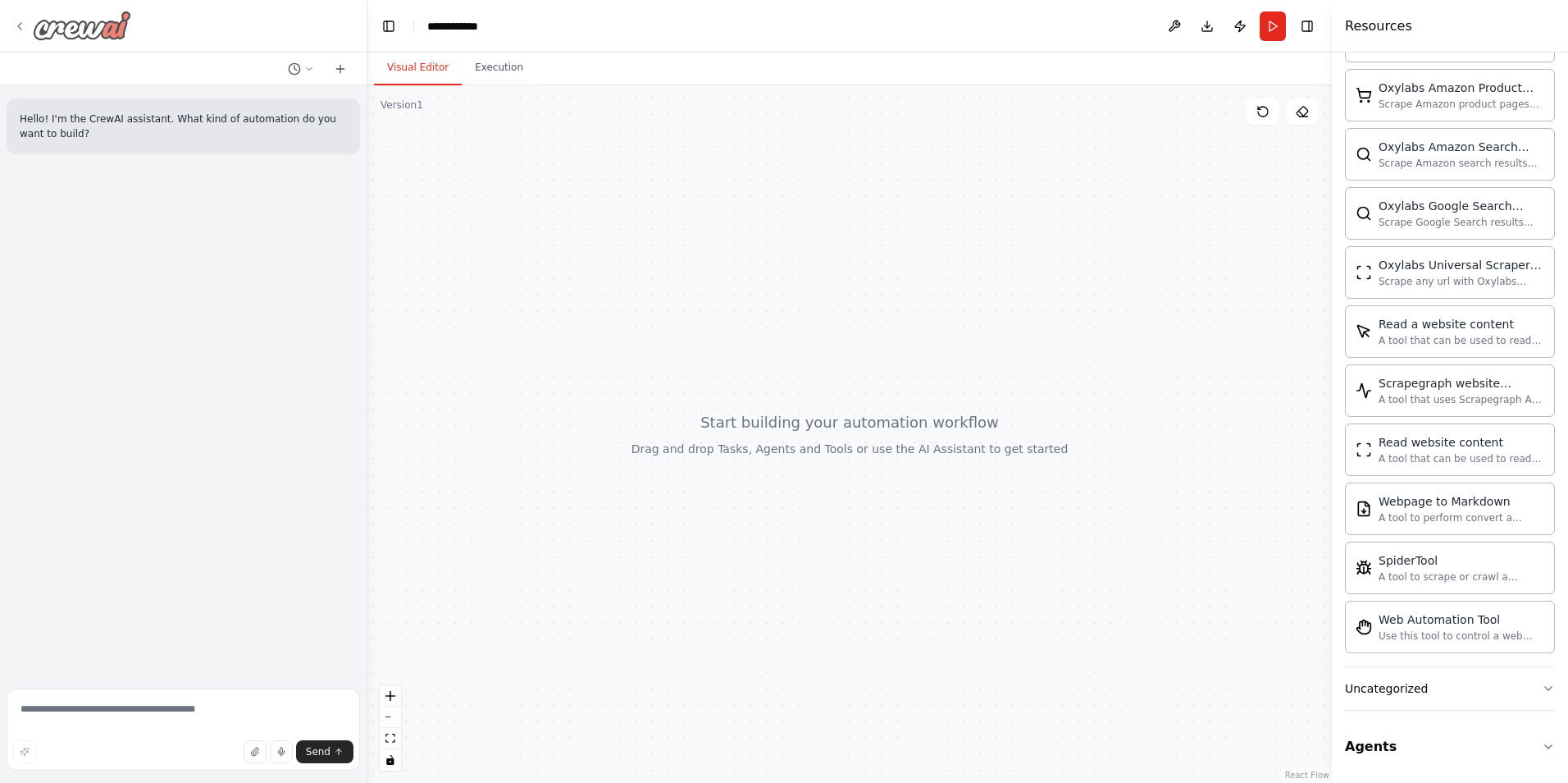
click at [23, 30] on icon at bounding box center [20, 27] width 13 height 13
click at [759, 211] on div at bounding box center [848, 434] width 964 height 698
click at [738, 245] on div at bounding box center [848, 434] width 964 height 698
click at [383, 24] on button "Toggle Left Sidebar" at bounding box center [389, 26] width 23 height 23
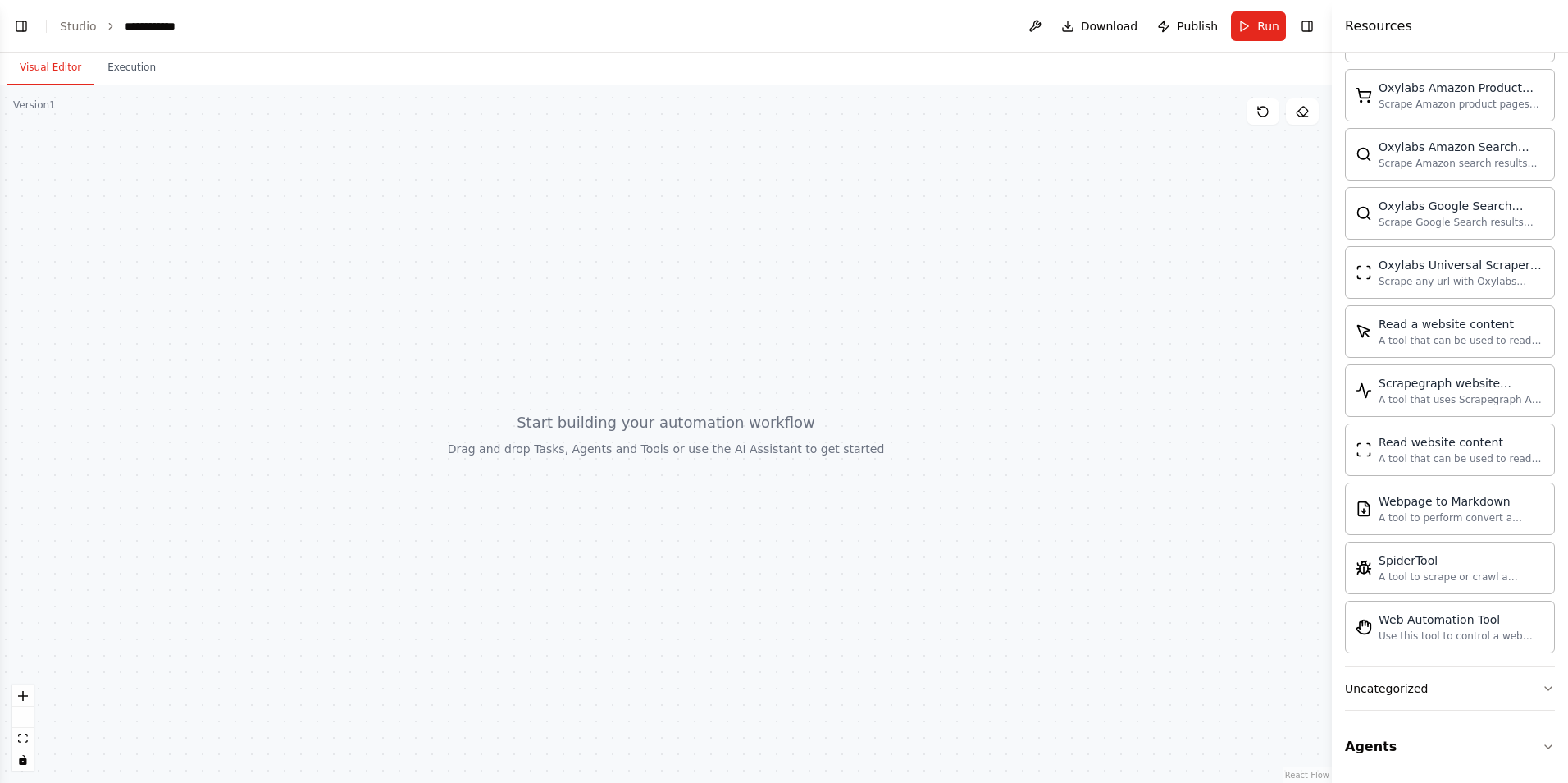
click at [53, 136] on div at bounding box center [666, 434] width 1332 height 698
click at [1183, 30] on span "Publish" at bounding box center [1197, 26] width 41 height 16
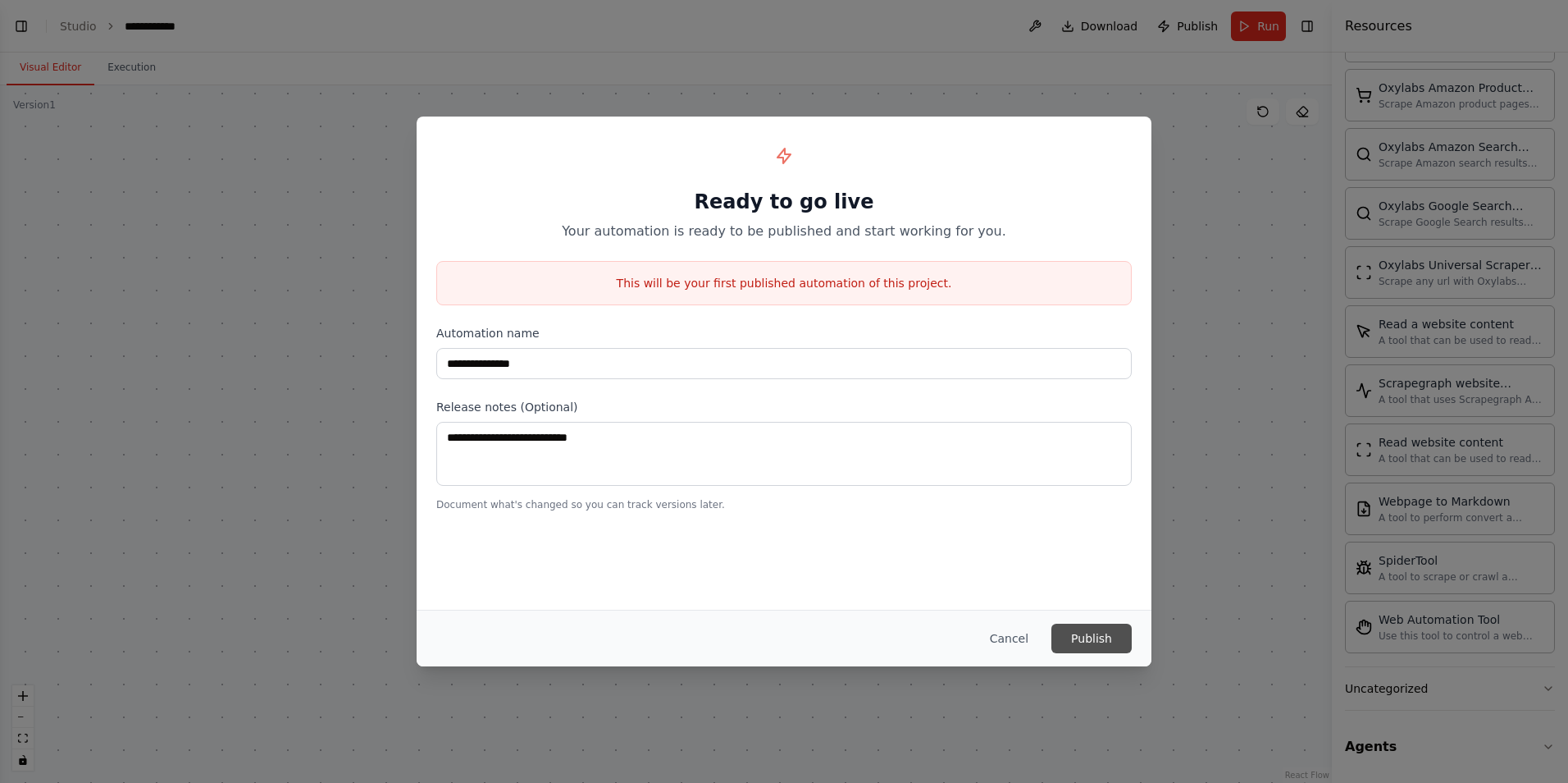
click at [1097, 640] on button "Publish" at bounding box center [1091, 638] width 80 height 30
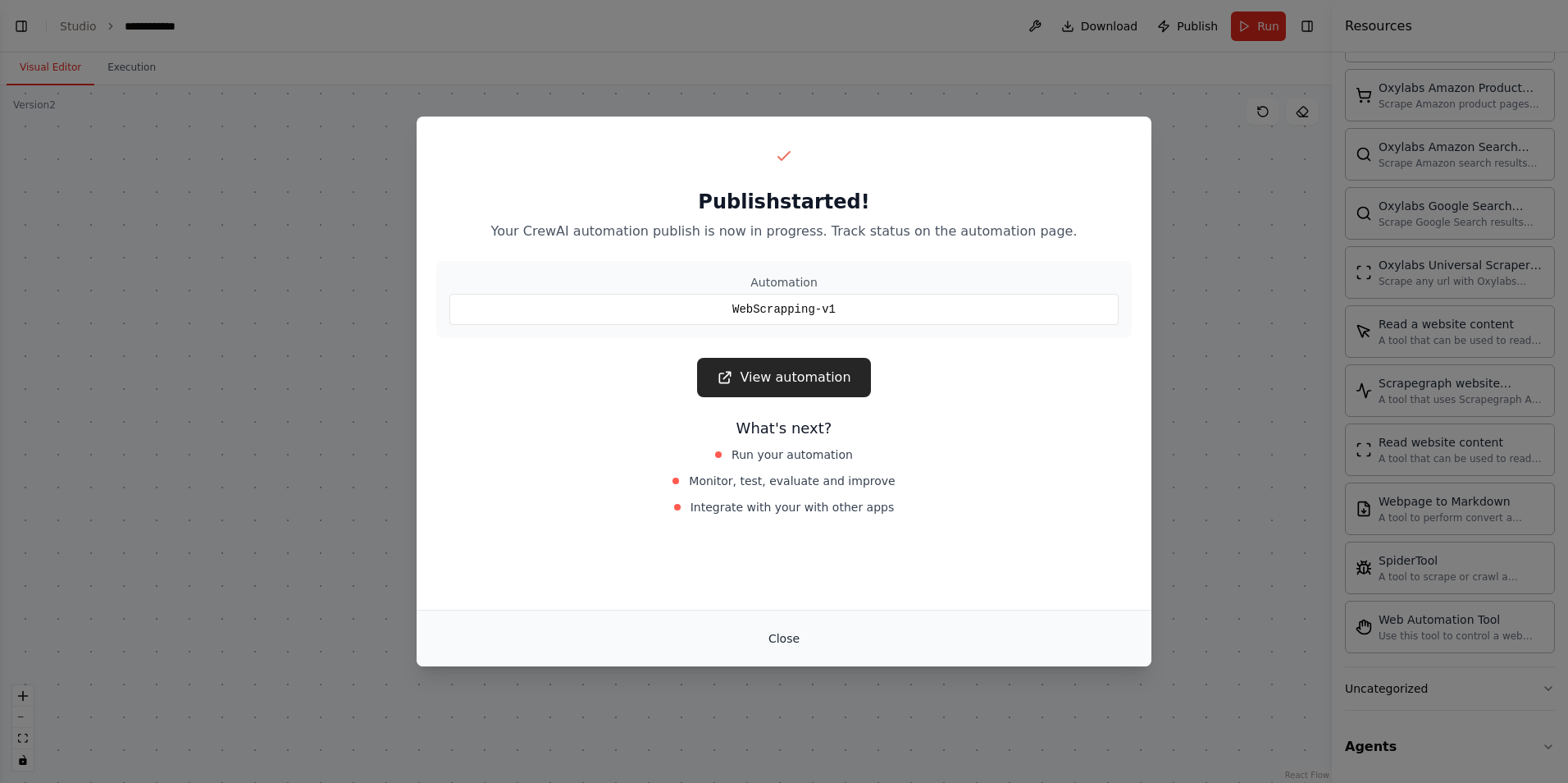
click at [788, 645] on button "Close" at bounding box center [784, 638] width 57 height 30
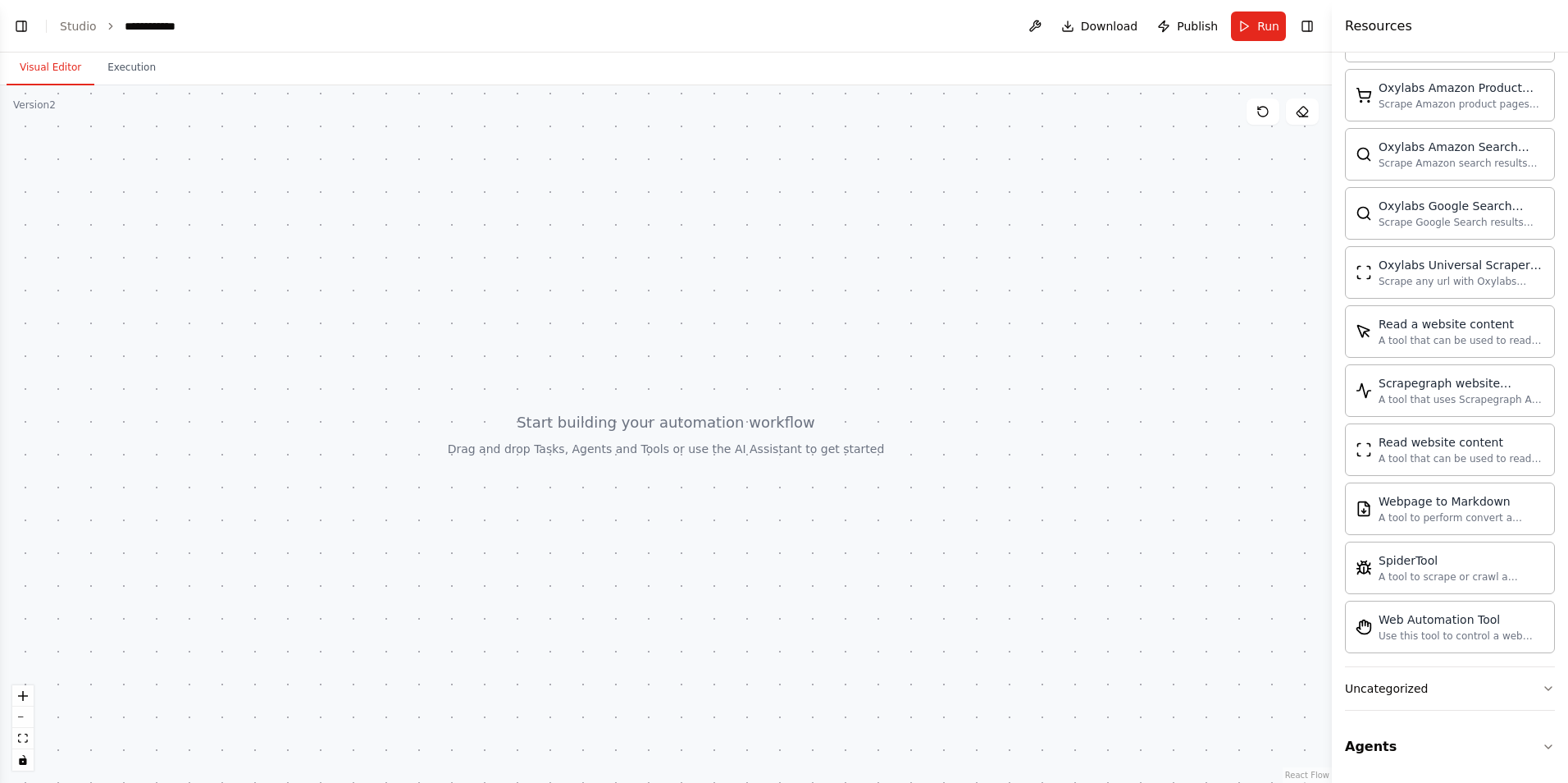
click at [794, 432] on div at bounding box center [666, 434] width 1332 height 698
click at [1398, 654] on div "Browserbase web load tool Load webpages url in a headless browser using Browser…" at bounding box center [1450, 216] width 210 height 900
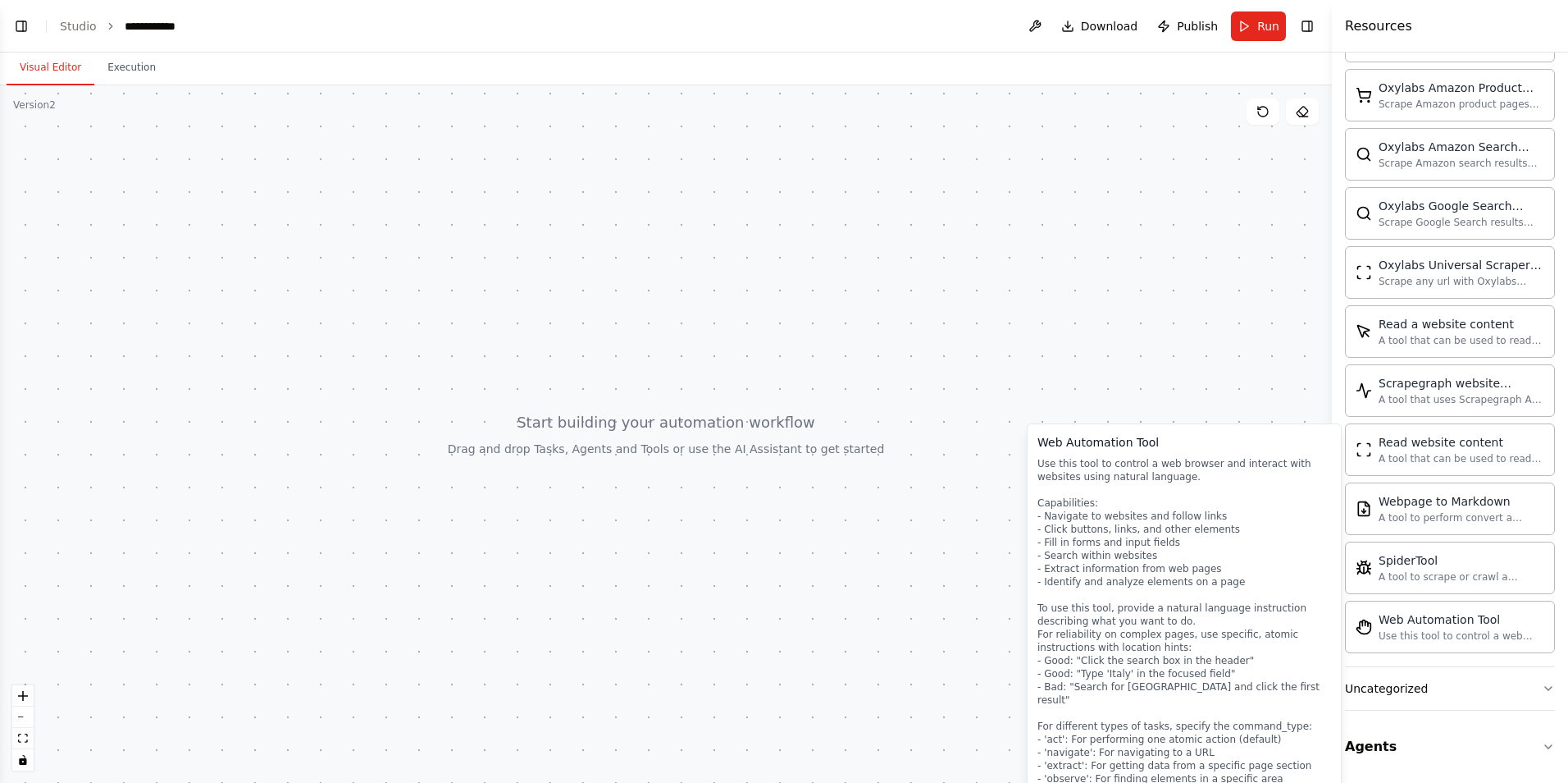
click at [510, 425] on div at bounding box center [666, 434] width 1332 height 698
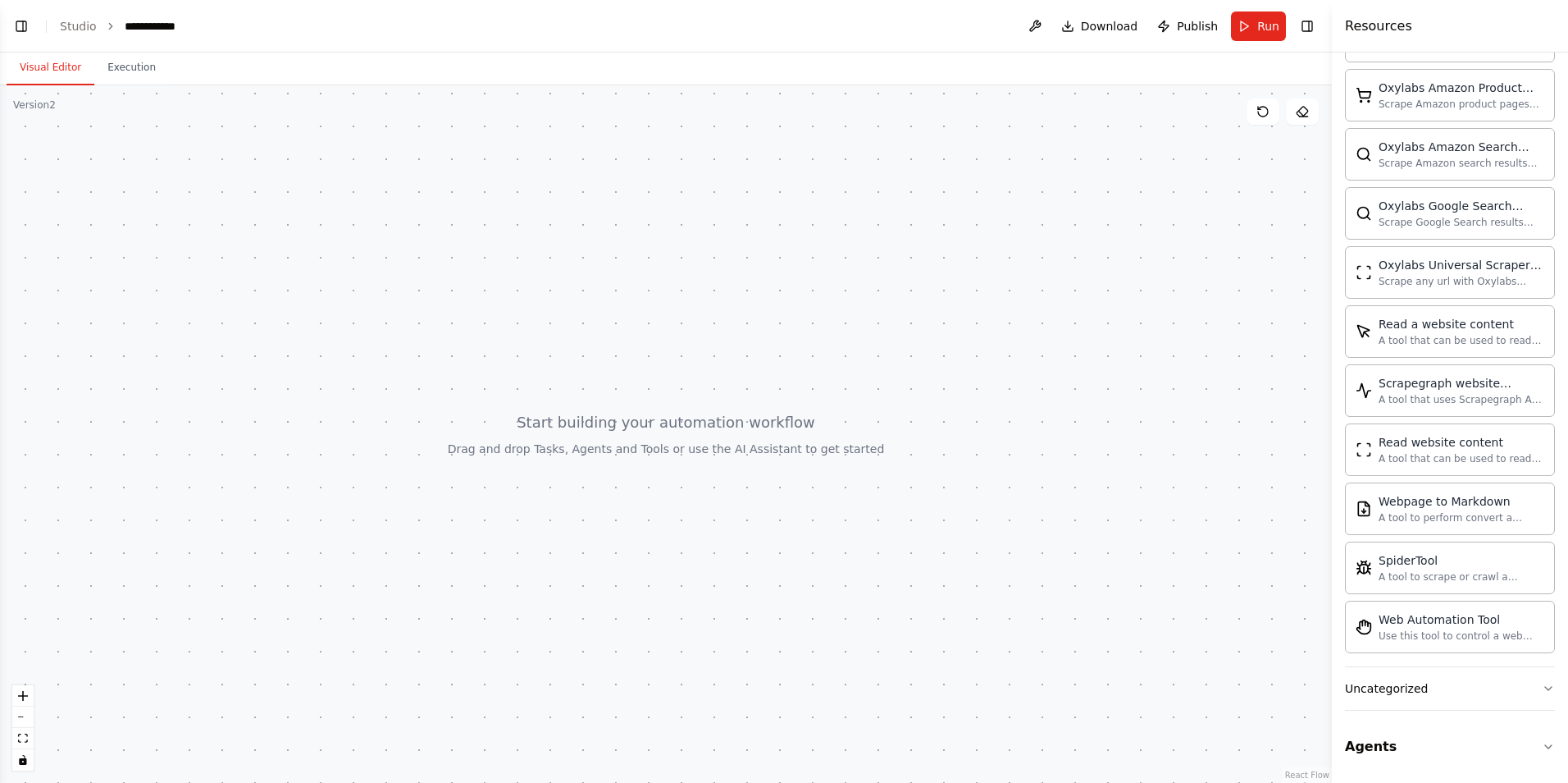
click at [510, 425] on div at bounding box center [666, 434] width 1332 height 698
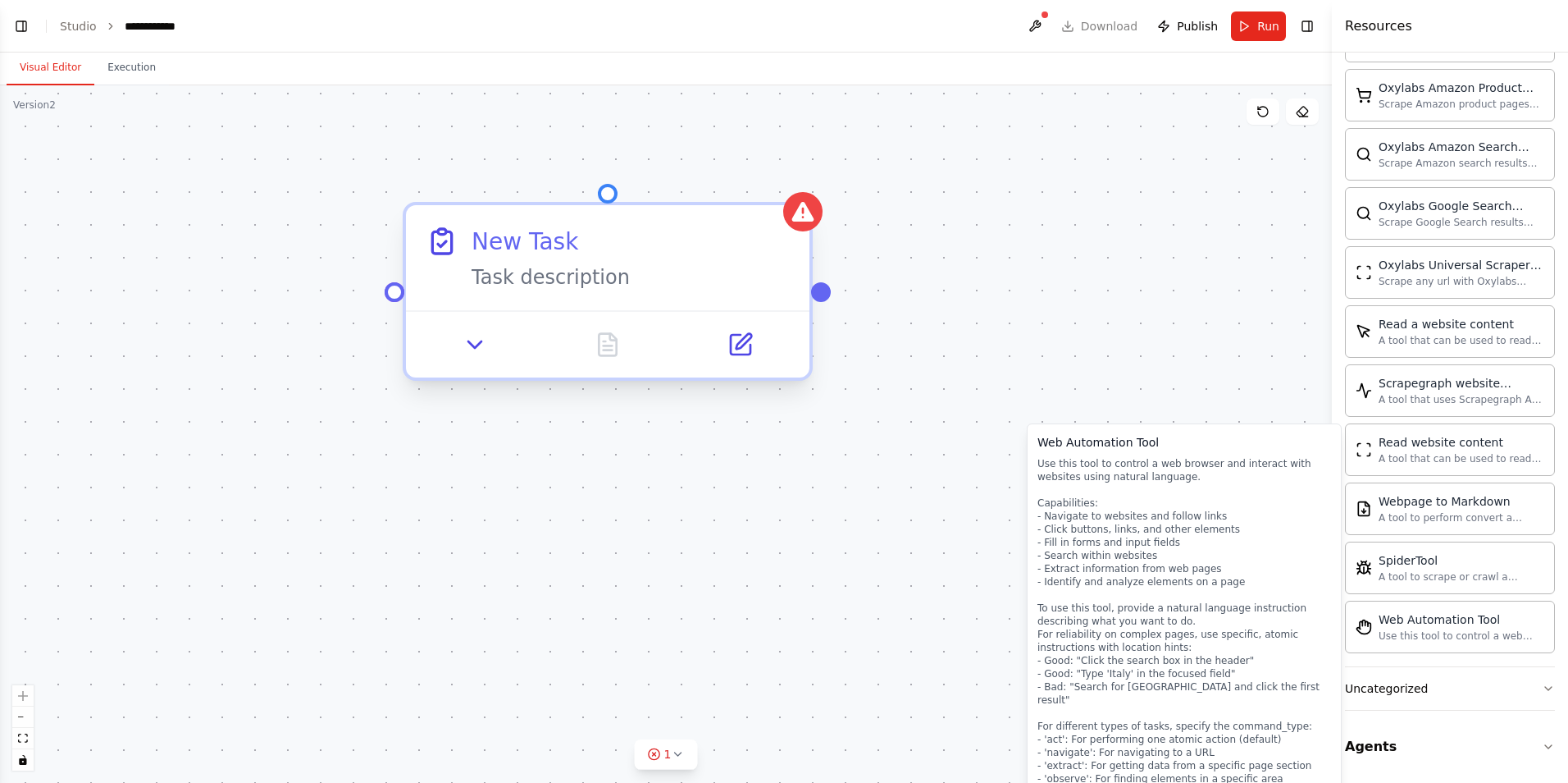
click at [535, 266] on div "Task description" at bounding box center [630, 276] width 318 height 26
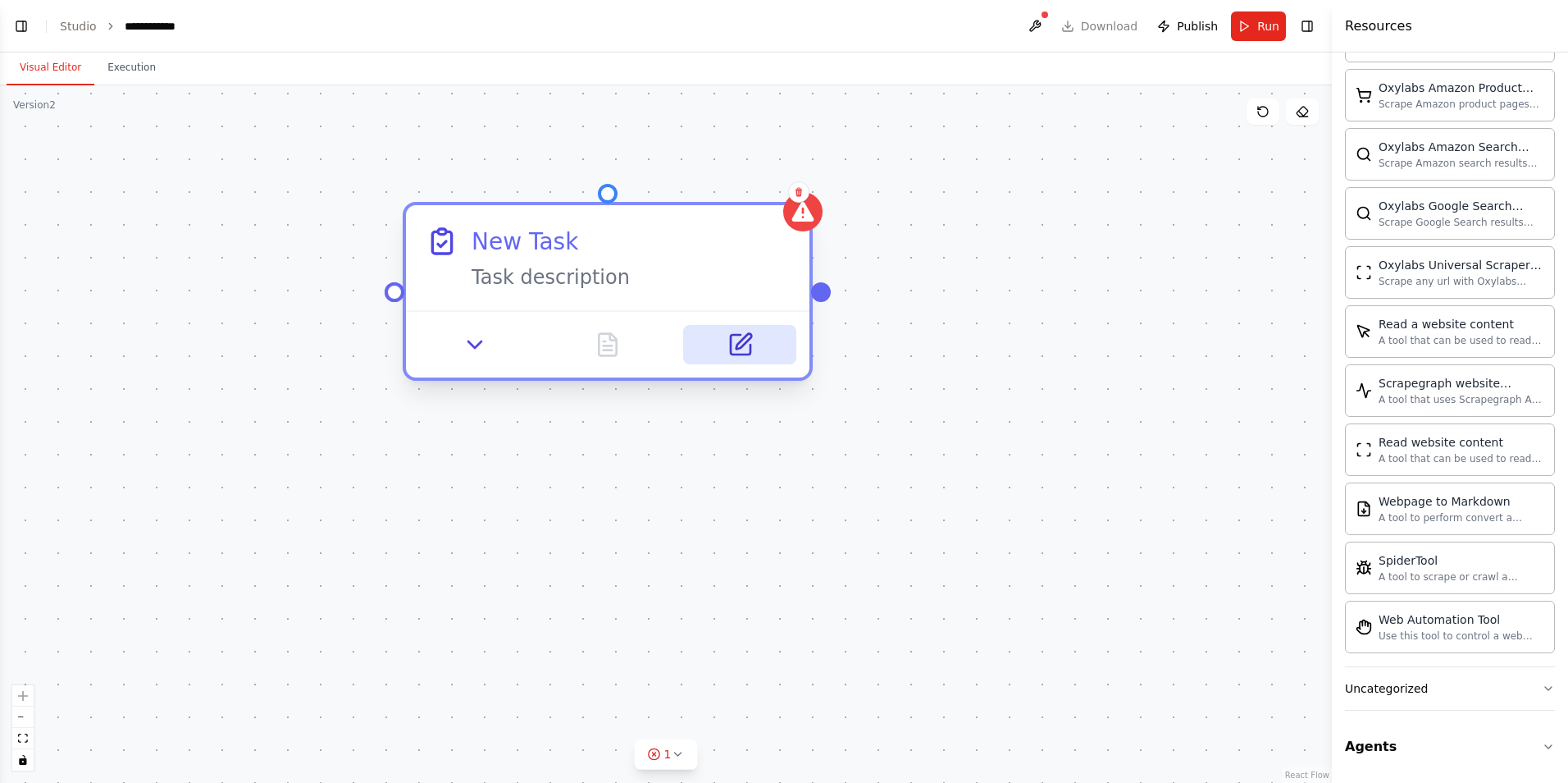
click at [755, 353] on button at bounding box center [741, 344] width 113 height 39
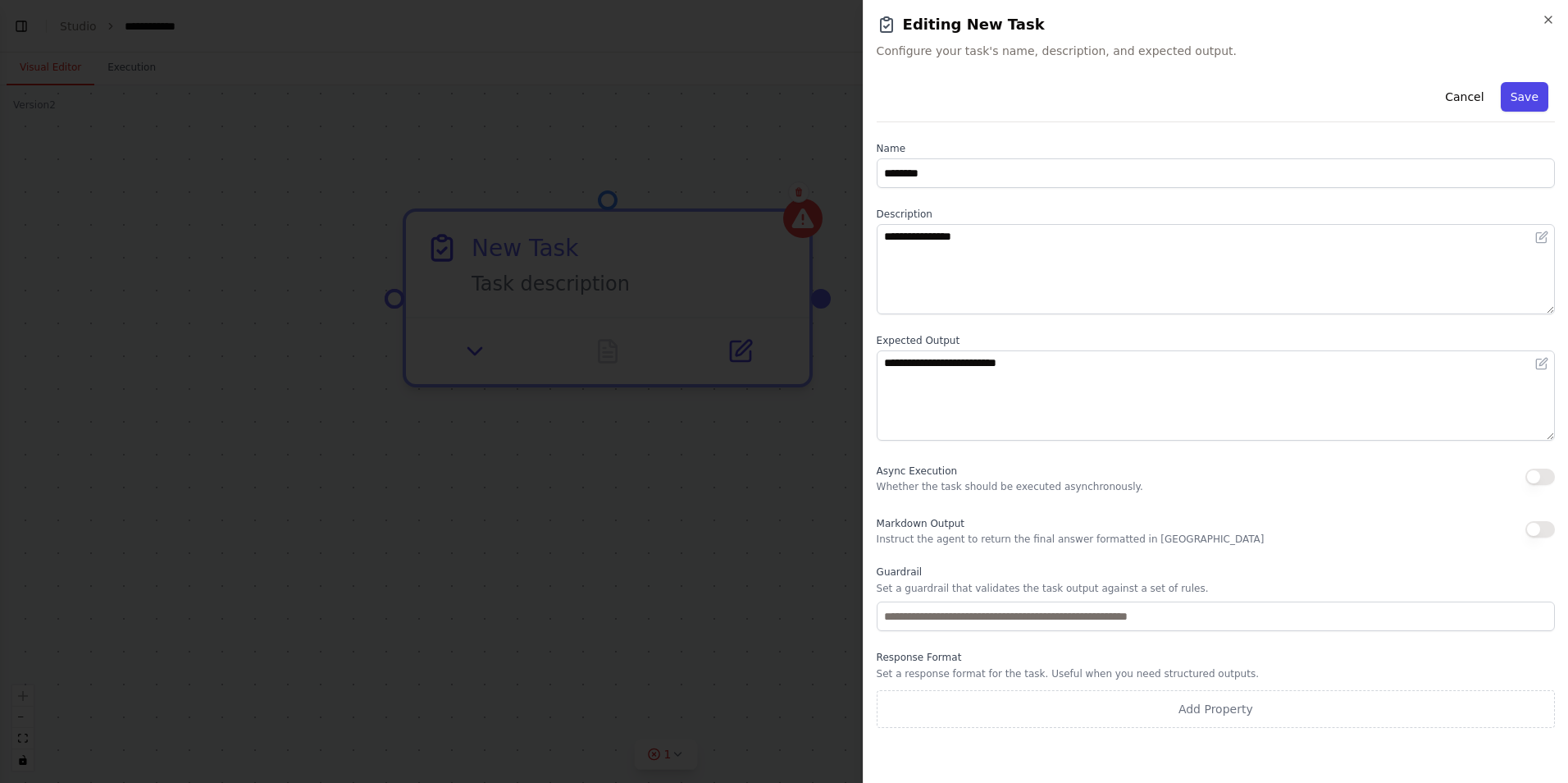
click at [1545, 95] on button "Save" at bounding box center [1525, 97] width 48 height 30
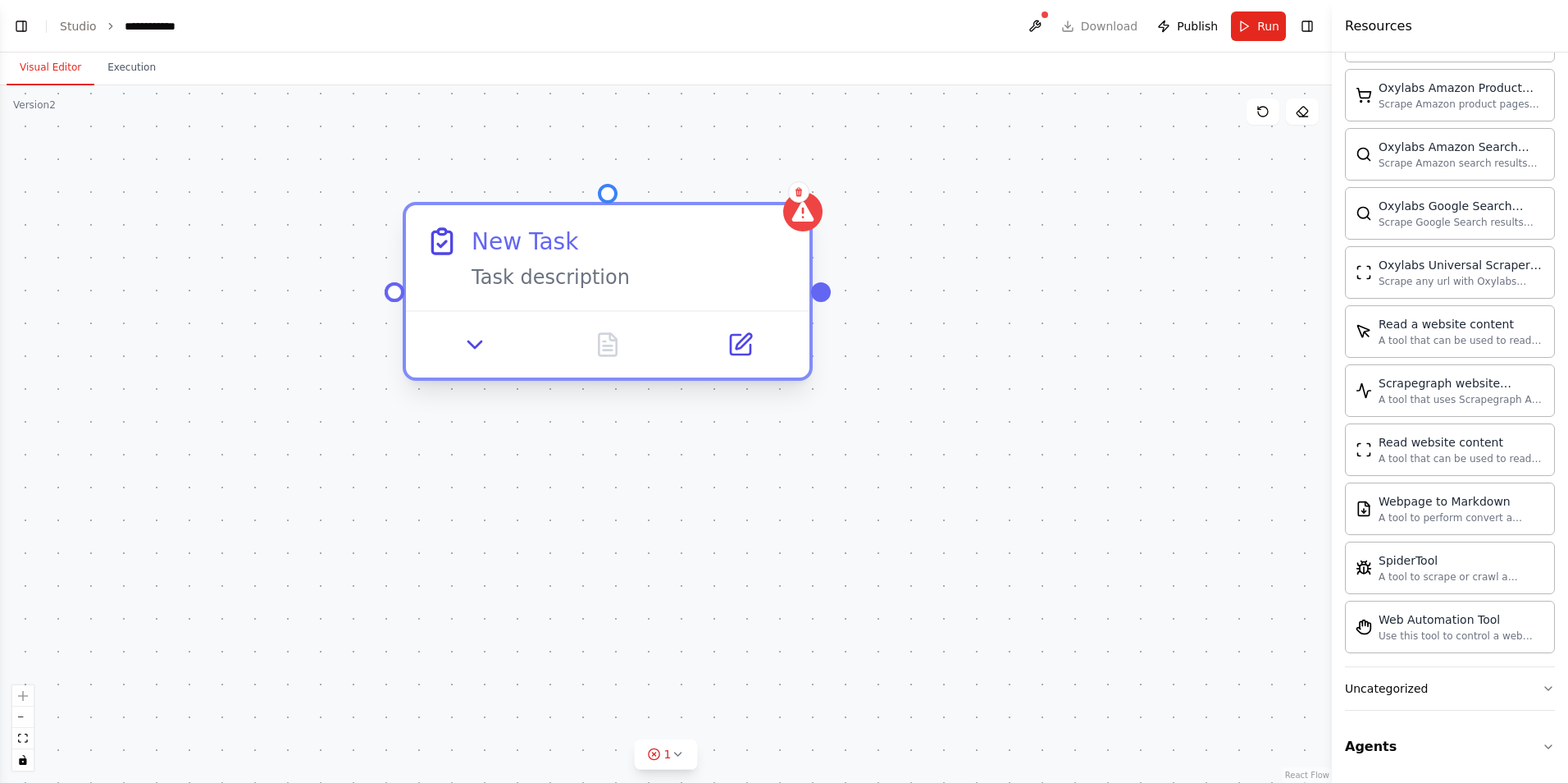
click at [465, 379] on div "New Task Task description" at bounding box center [607, 291] width 410 height 179
click at [470, 369] on div at bounding box center [608, 343] width 403 height 67
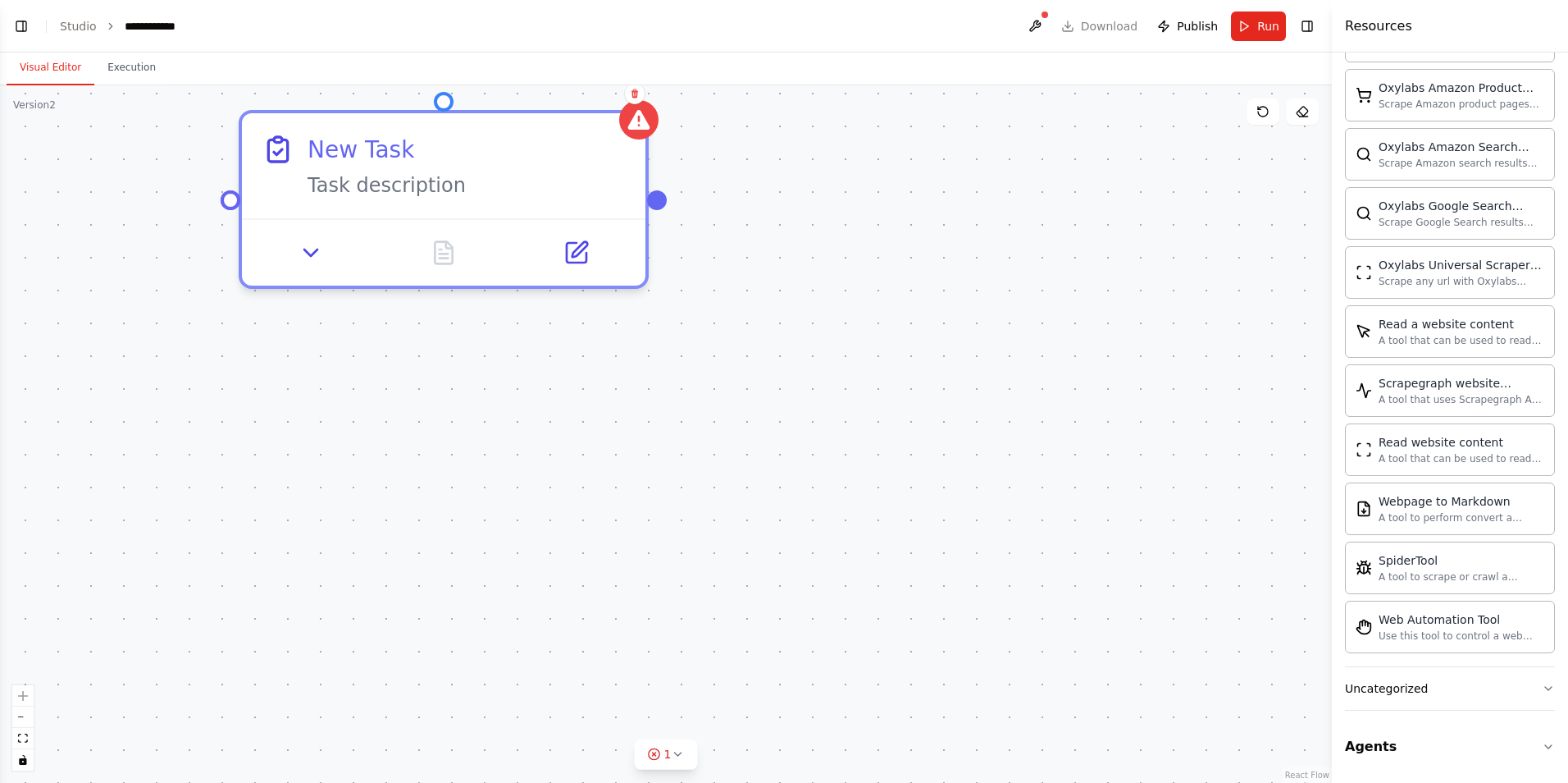
drag, startPoint x: 470, startPoint y: 369, endPoint x: 313, endPoint y: 289, distance: 176.2
click at [313, 289] on div "Triggers No triggers configured Event Schedule Manage New Task Task description" at bounding box center [666, 434] width 1332 height 698
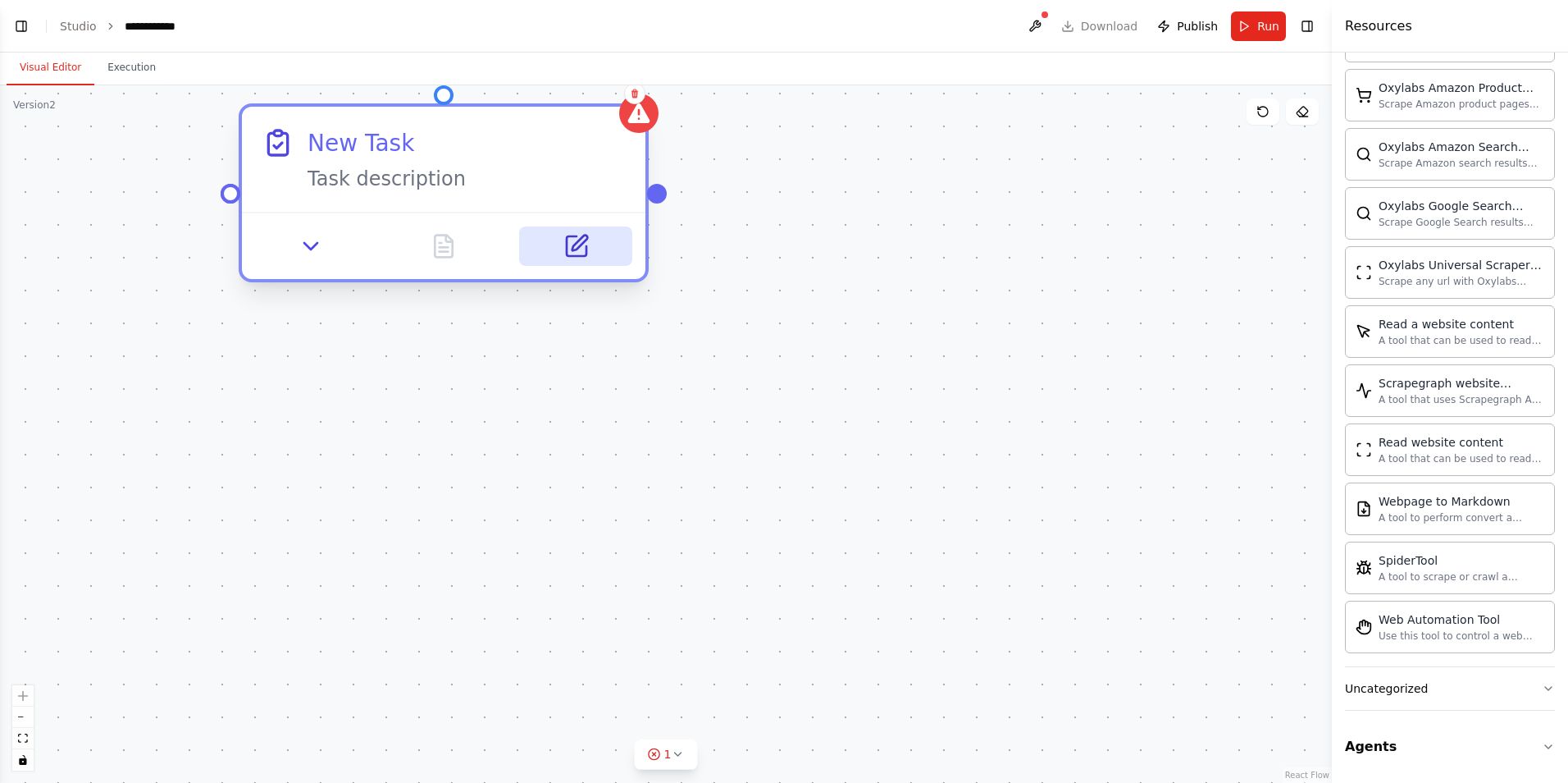
click at [572, 246] on icon at bounding box center [579, 243] width 15 height 15
click at [321, 240] on icon at bounding box center [311, 246] width 26 height 26
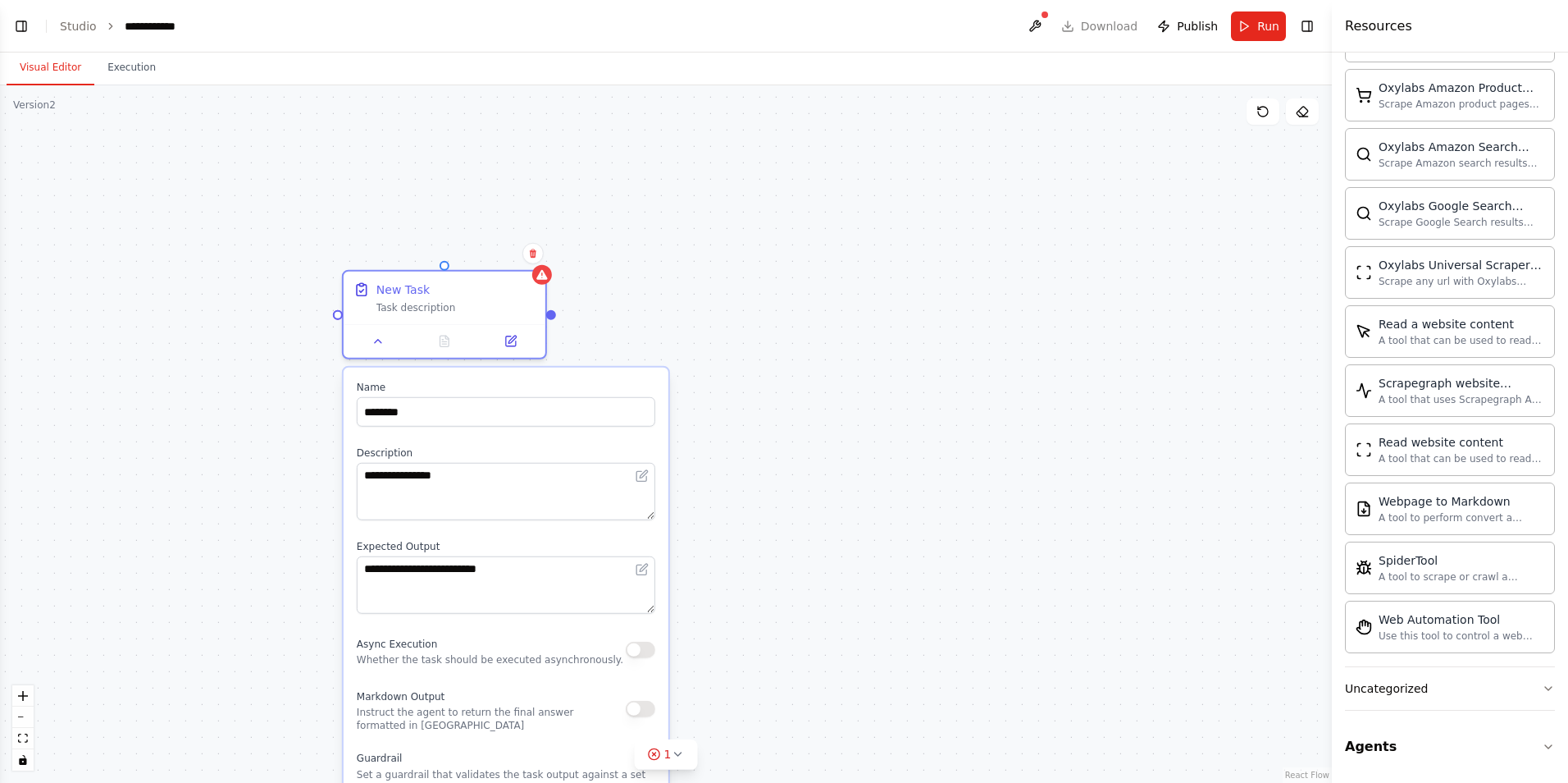
click at [733, 441] on div "**********" at bounding box center [666, 434] width 1332 height 698
click at [458, 306] on div "Task description" at bounding box center [456, 305] width 160 height 13
drag, startPoint x: 458, startPoint y: 306, endPoint x: 530, endPoint y: 253, distance: 89.4
click at [530, 253] on icon at bounding box center [532, 252] width 7 height 9
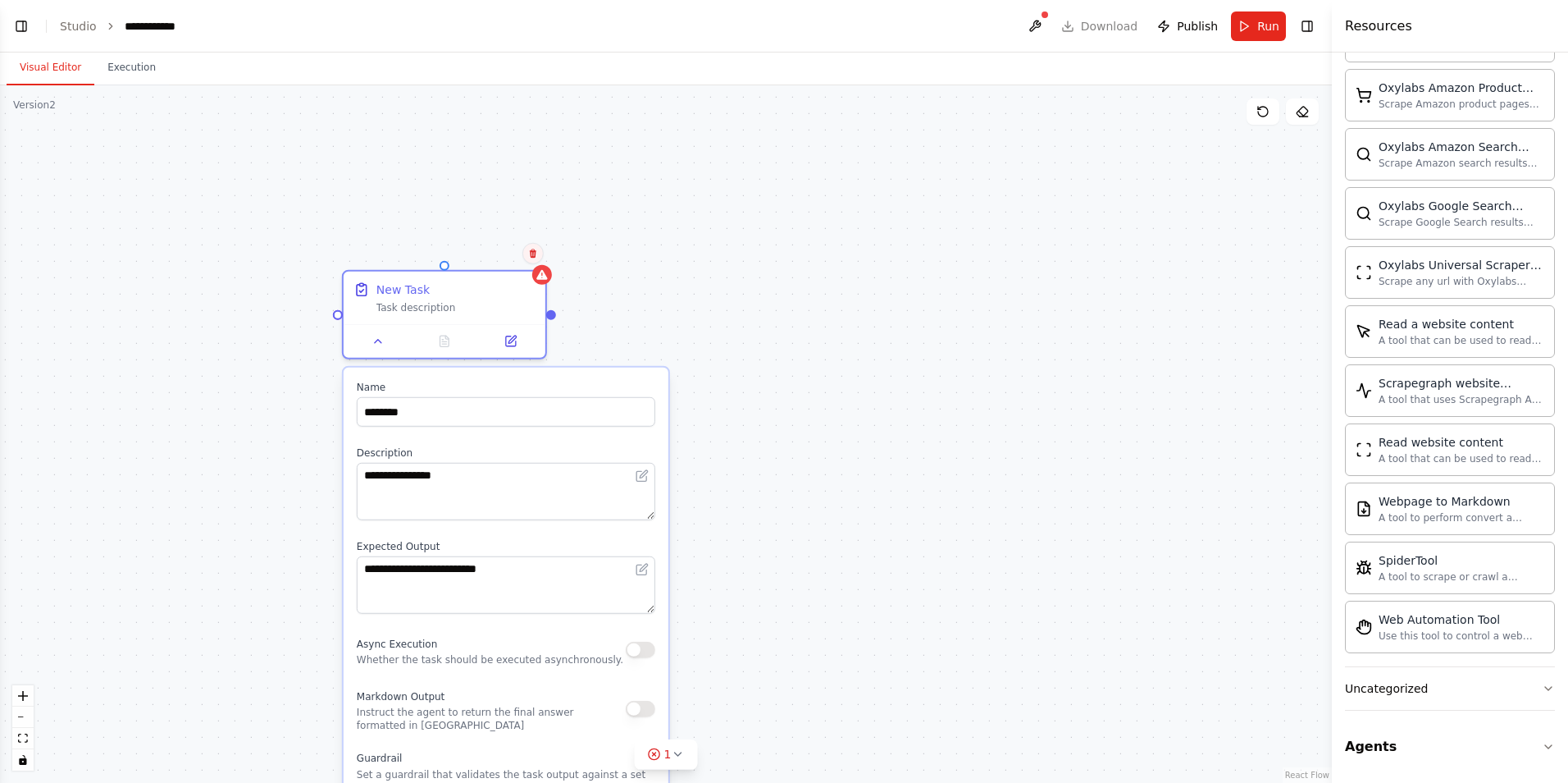
click at [537, 254] on icon at bounding box center [533, 253] width 10 height 10
click at [532, 246] on button at bounding box center [533, 253] width 21 height 21
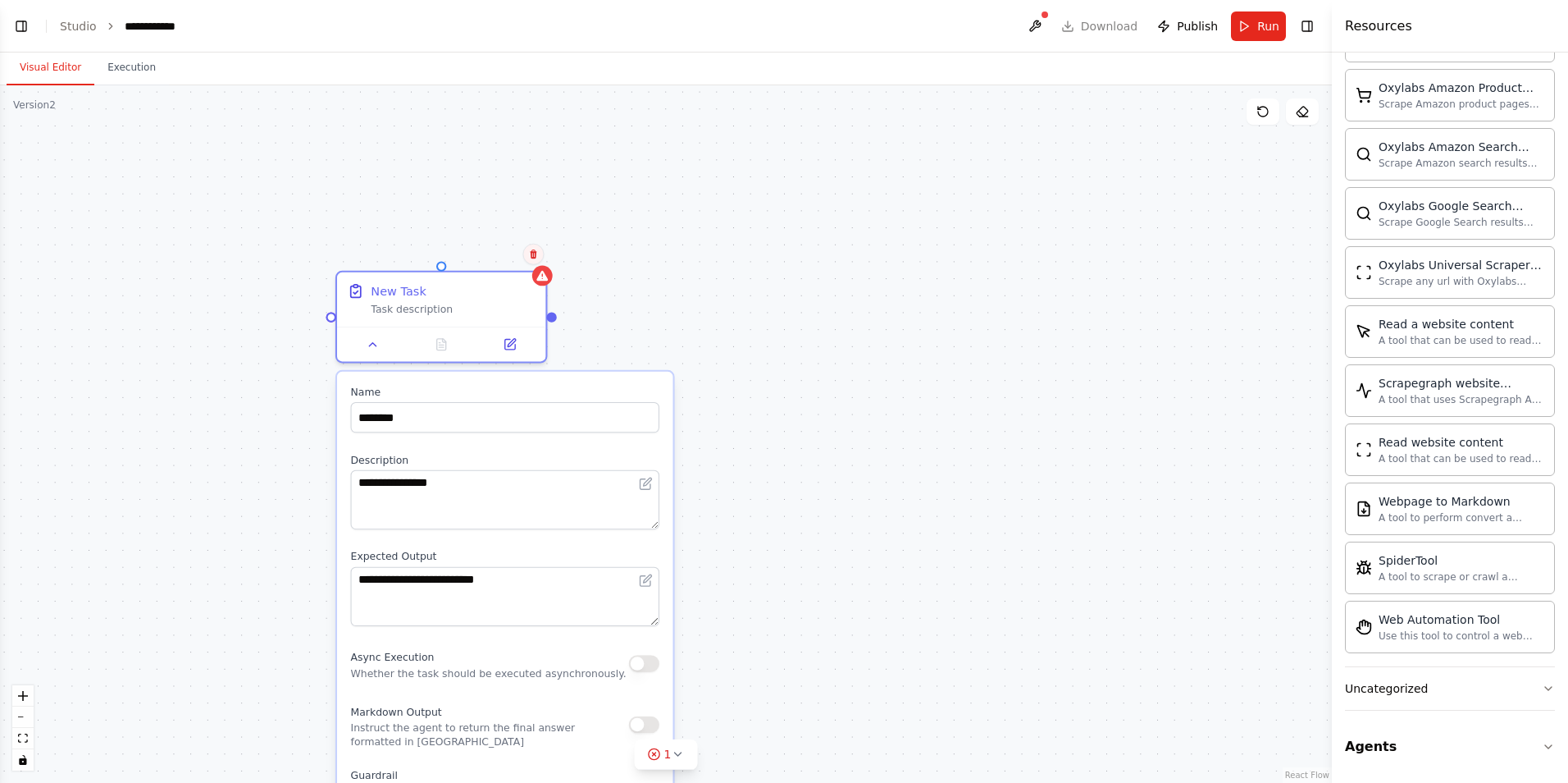
click at [532, 246] on button at bounding box center [533, 254] width 21 height 21
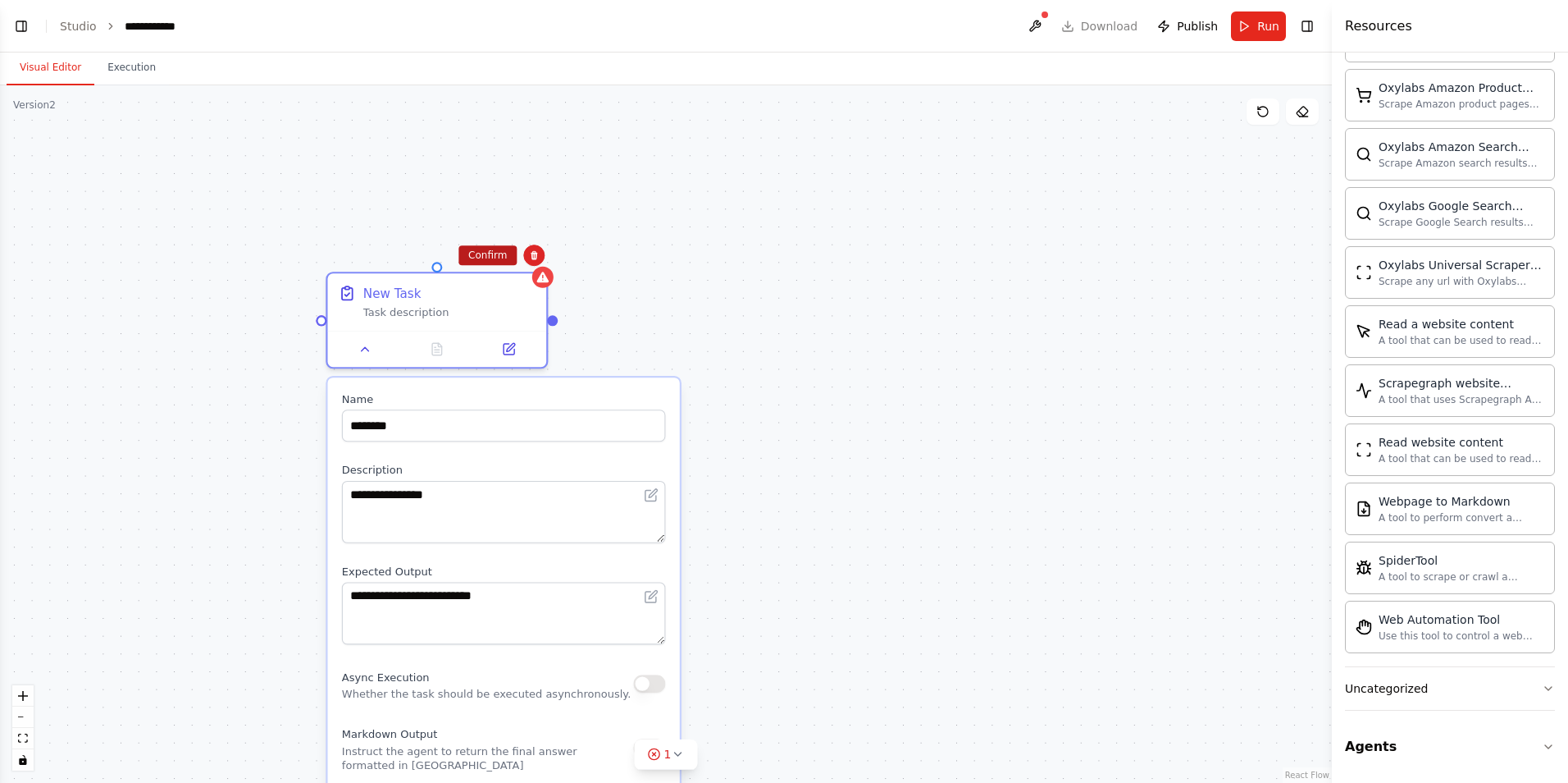
click at [489, 256] on button "Confirm" at bounding box center [487, 255] width 58 height 20
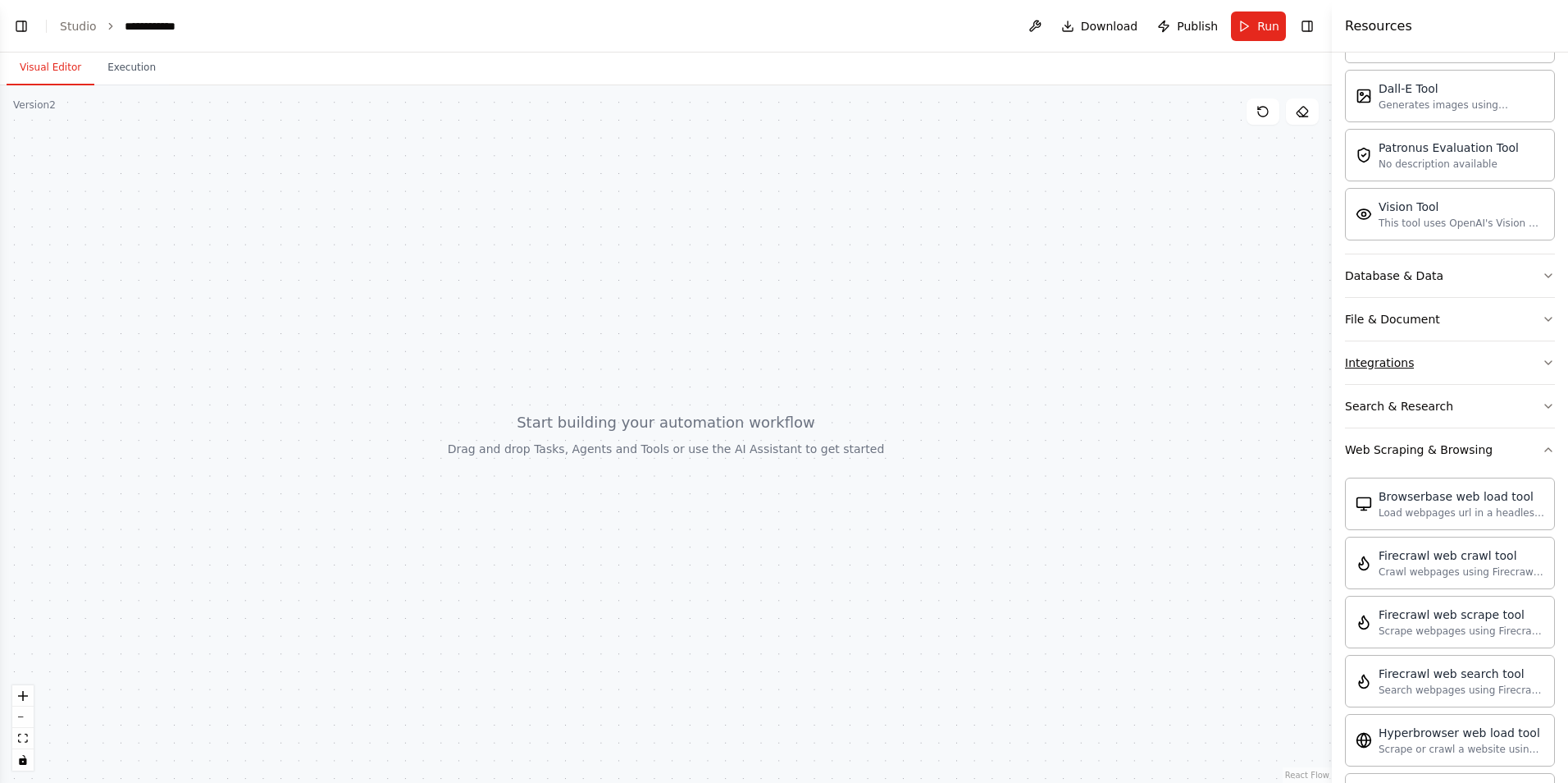
scroll to position [300, 0]
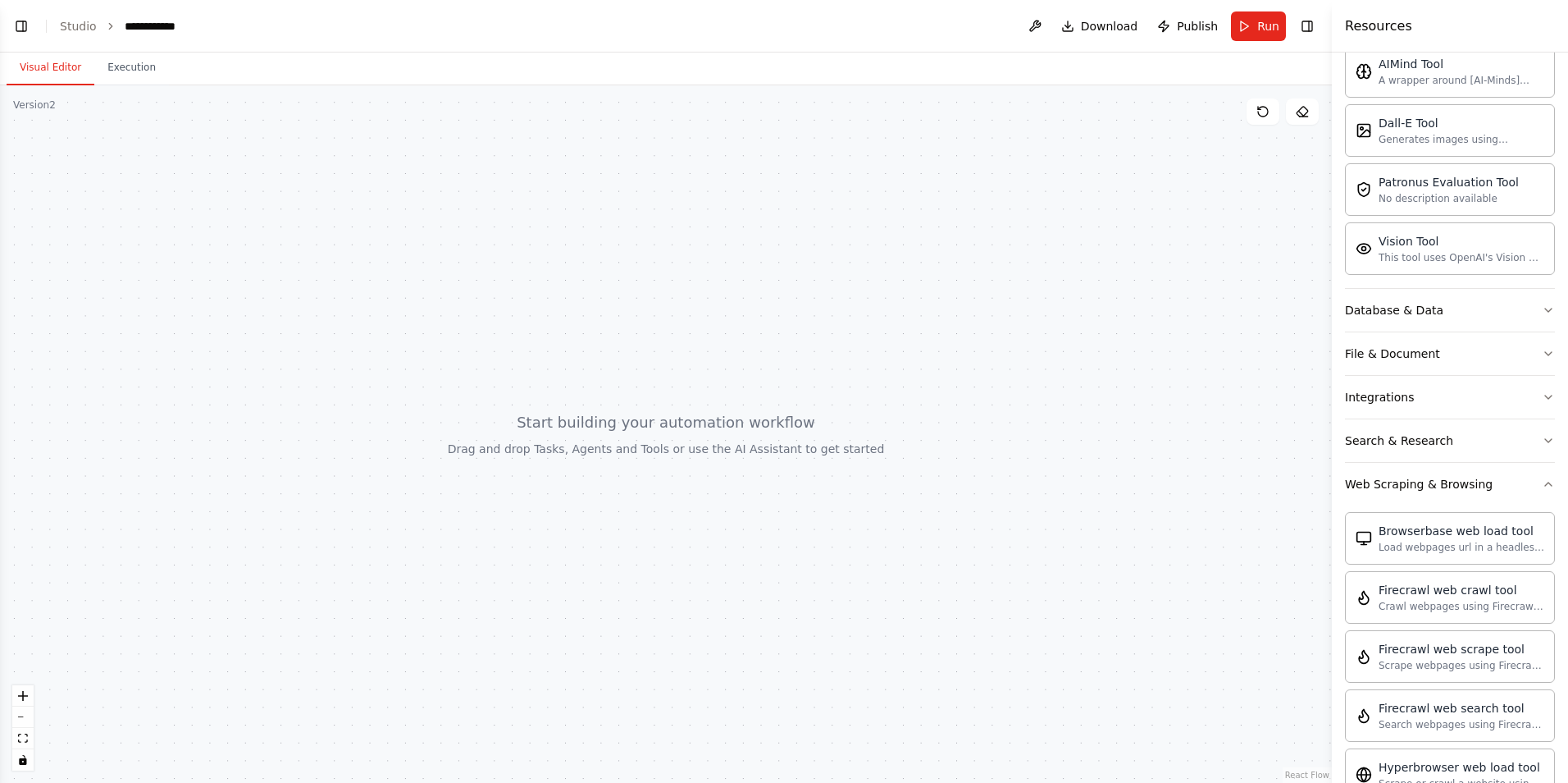
click at [1373, 32] on h4 "Resources" at bounding box center [1379, 26] width 67 height 20
click at [1246, 246] on div at bounding box center [666, 434] width 1332 height 698
click at [75, 30] on link "Studio" at bounding box center [78, 27] width 37 height 13
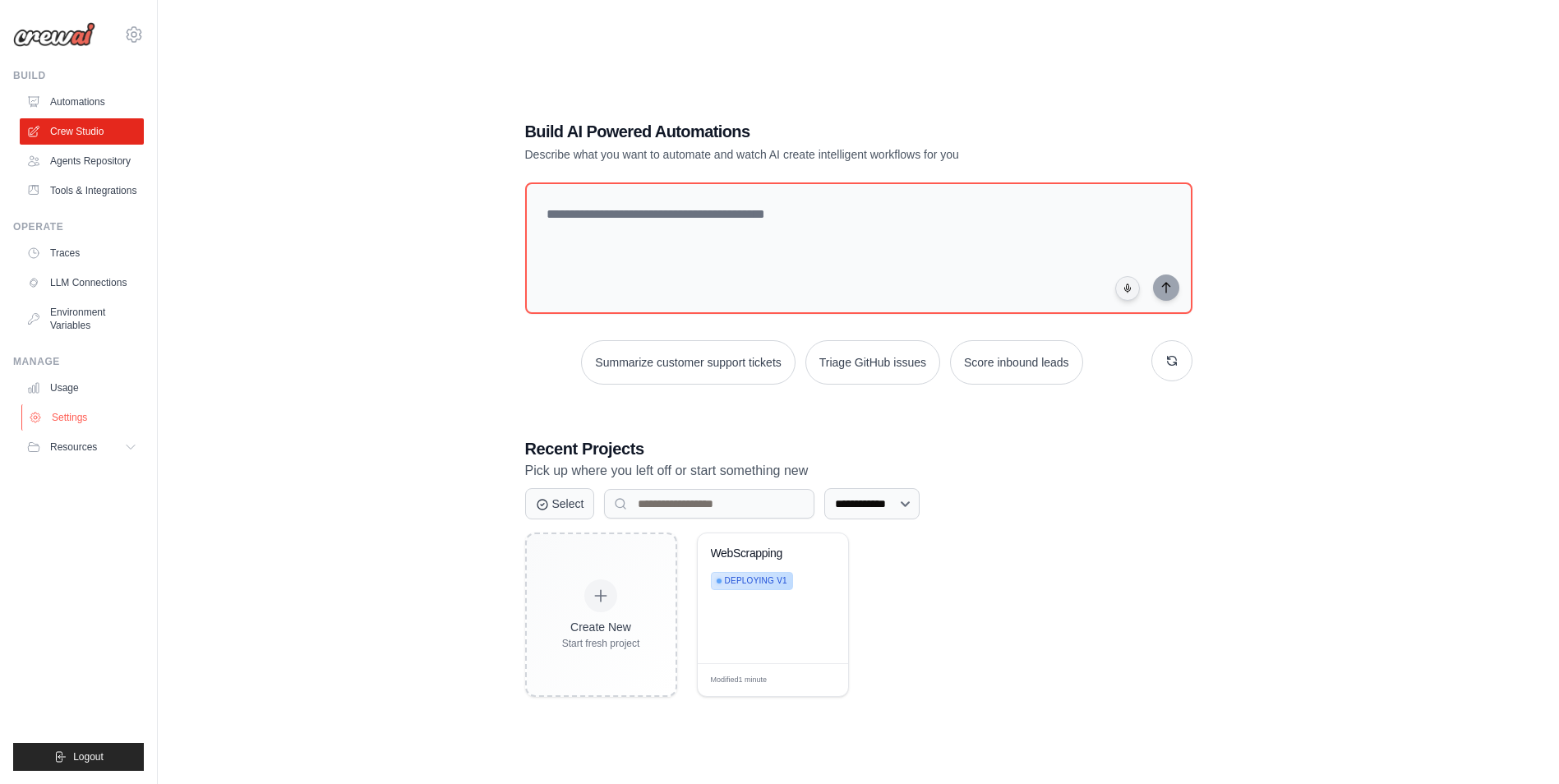
click at [83, 414] on link "Settings" at bounding box center [83, 416] width 124 height 26
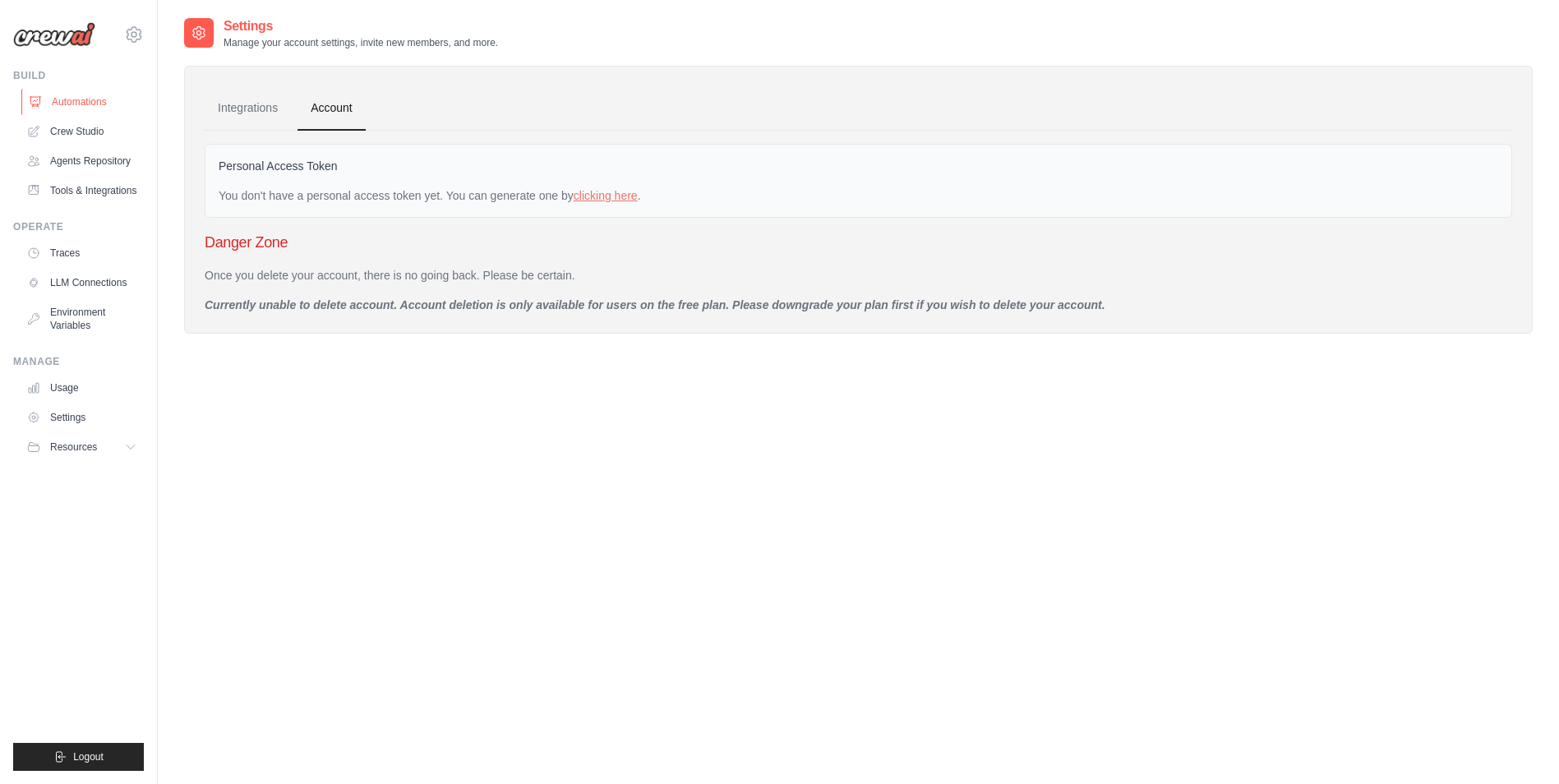
click at [90, 99] on link "Automations" at bounding box center [83, 101] width 124 height 26
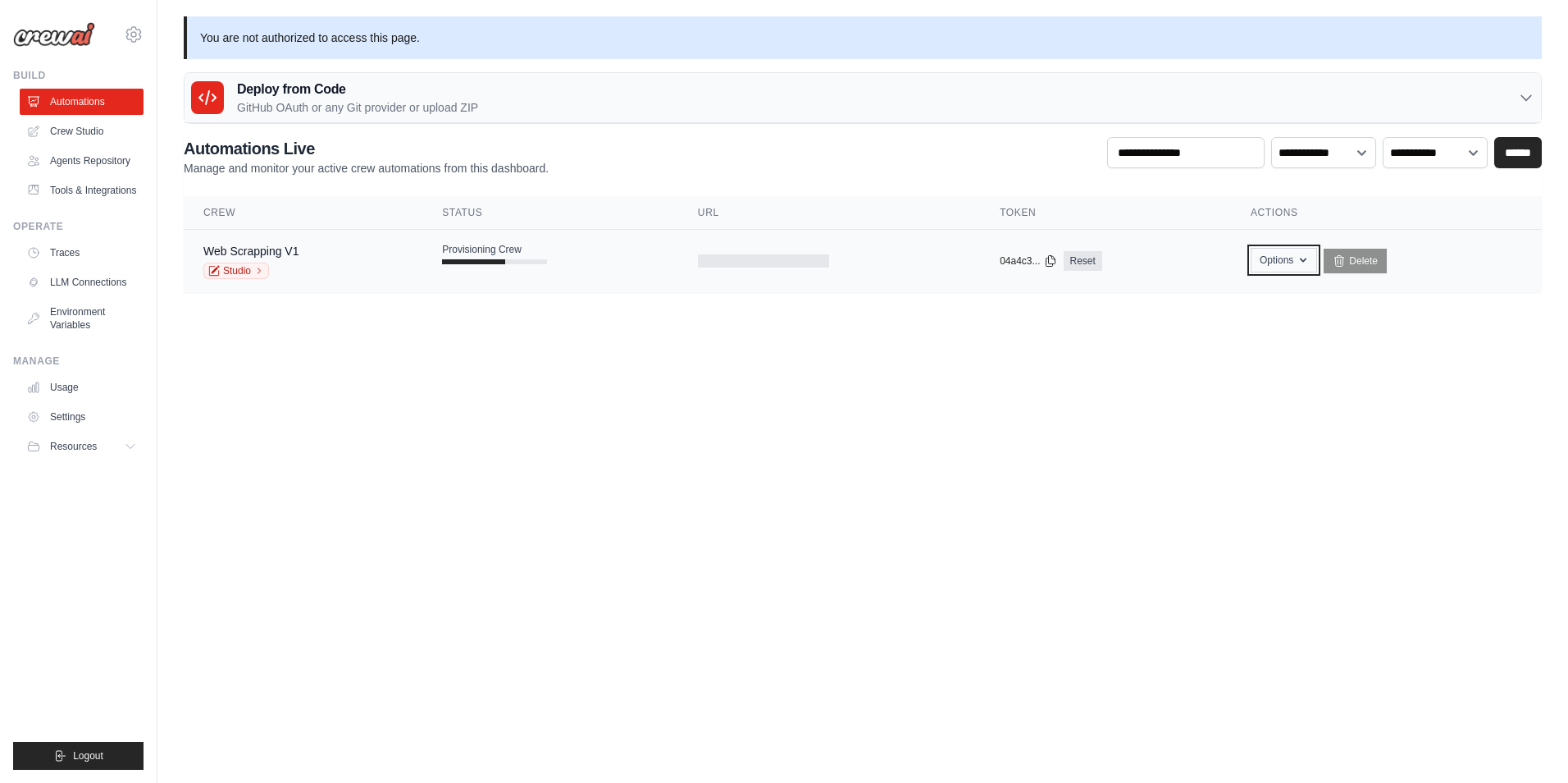
click at [1293, 253] on button "Options" at bounding box center [1284, 260] width 67 height 25
click at [743, 387] on body "venkatasubramaniam.1@nttdata.com Settings Build Automations Resources" at bounding box center [784, 391] width 1568 height 783
click at [108, 155] on link "Agents Repository" at bounding box center [83, 160] width 124 height 26
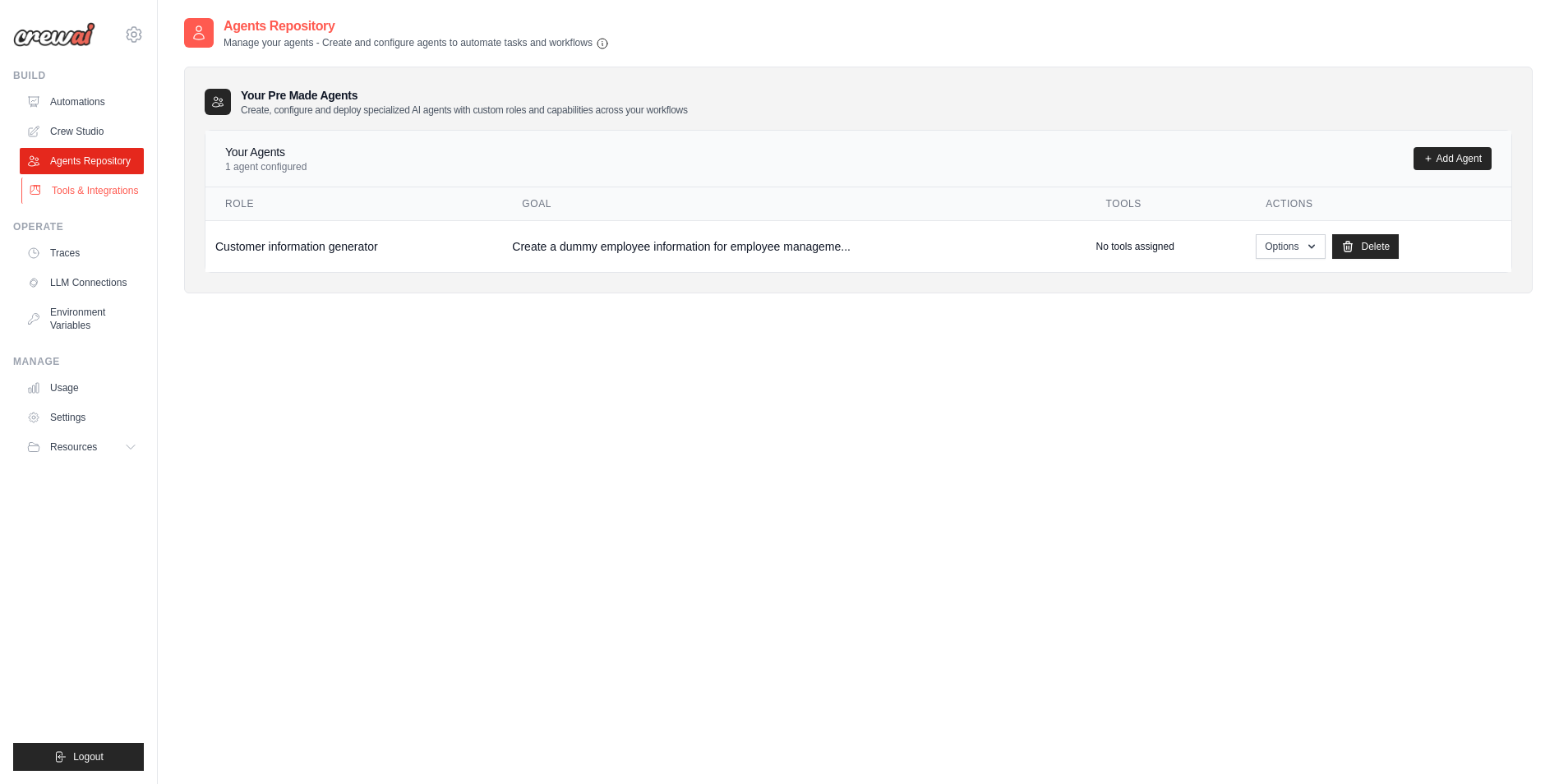
click at [118, 191] on link "Tools & Integrations" at bounding box center [83, 190] width 124 height 26
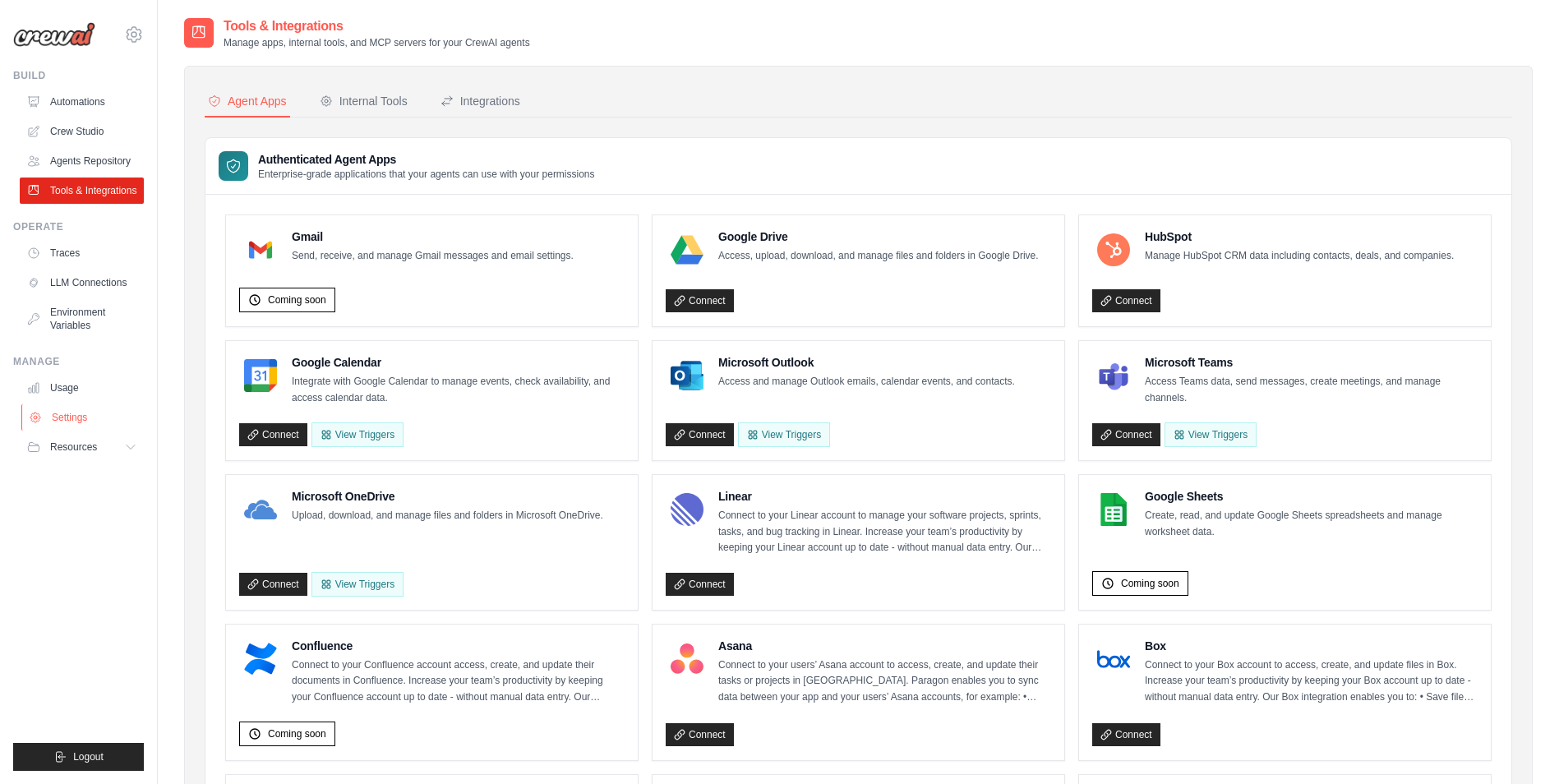
click at [95, 416] on link "Settings" at bounding box center [83, 416] width 124 height 26
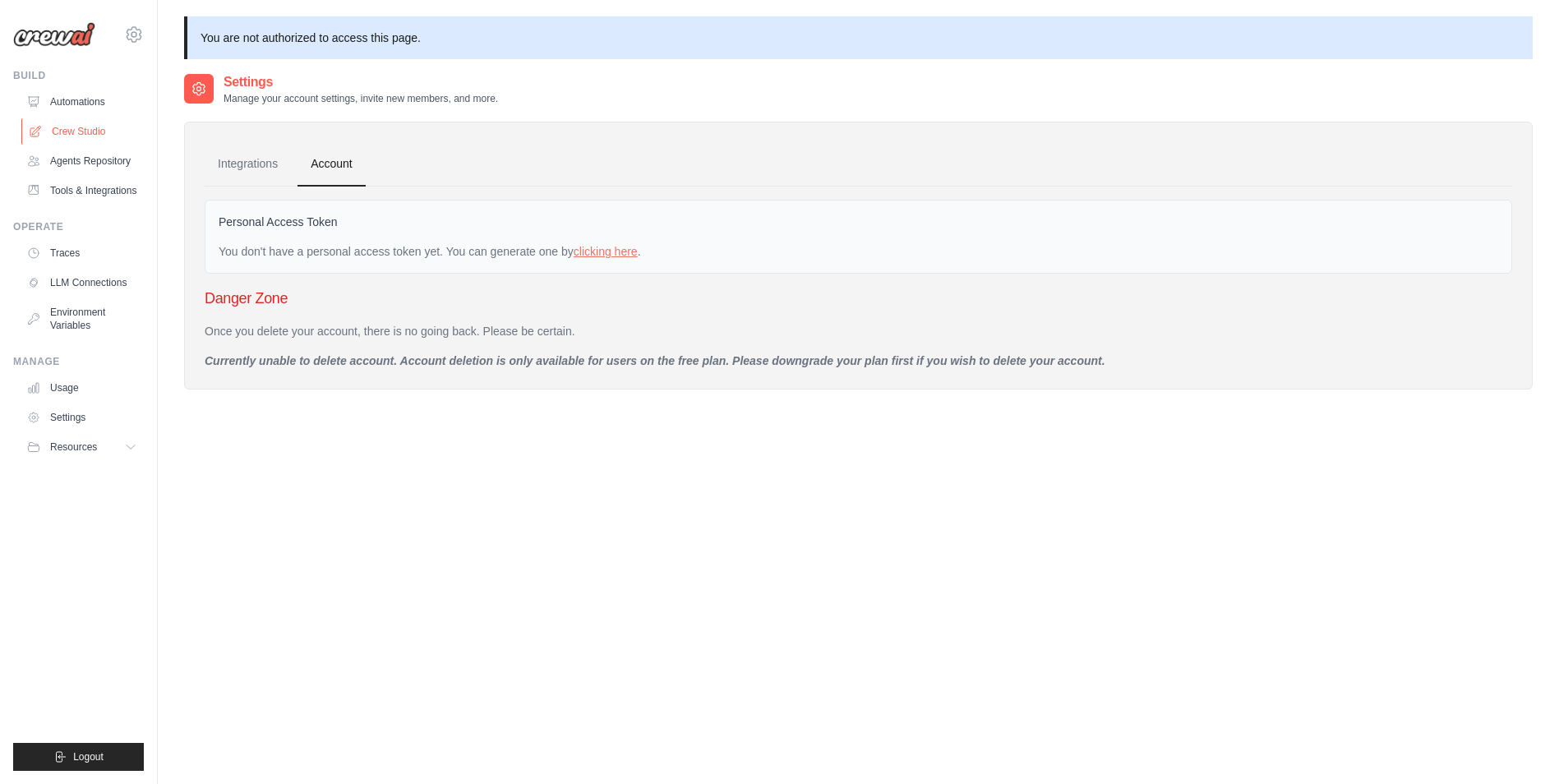
click at [77, 122] on link "Crew Studio" at bounding box center [83, 131] width 124 height 26
